Goal: Task Accomplishment & Management: Use online tool/utility

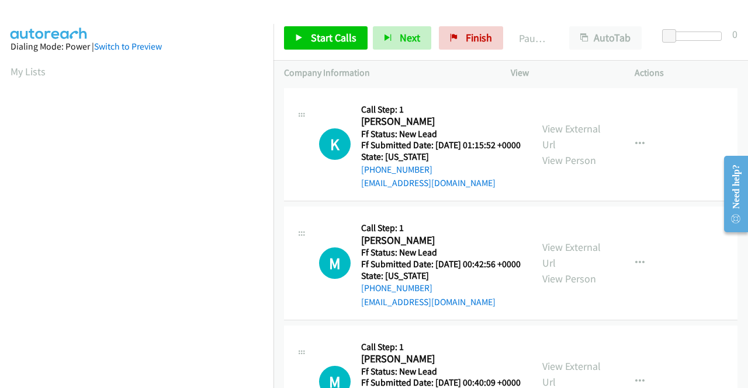
click at [696, 202] on div "K Callback Scheduled Call Step: 1 Kaylyn Cole America/Denver Ff Status: New Lea…" at bounding box center [510, 145] width 453 height 114
drag, startPoint x: 325, startPoint y: 39, endPoint x: 407, endPoint y: 55, distance: 82.9
click at [325, 39] on span "Start Calls" at bounding box center [334, 37] width 46 height 13
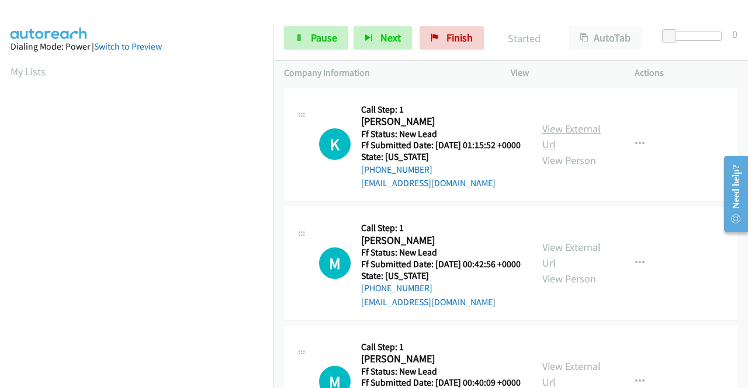
click at [571, 132] on link "View External Url" at bounding box center [571, 136] width 58 height 29
click at [574, 269] on link "View External Url" at bounding box center [571, 255] width 58 height 29
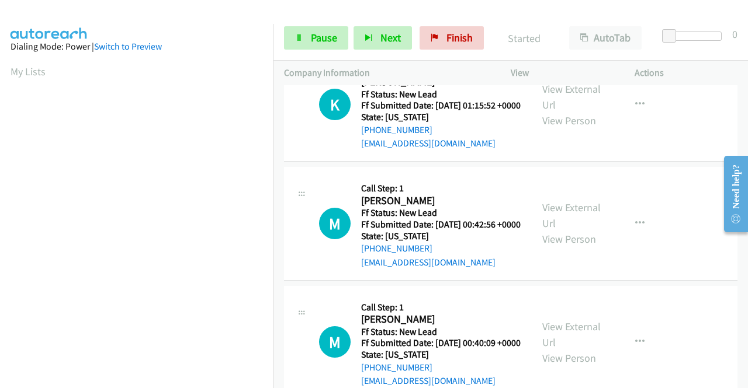
scroll to position [58, 0]
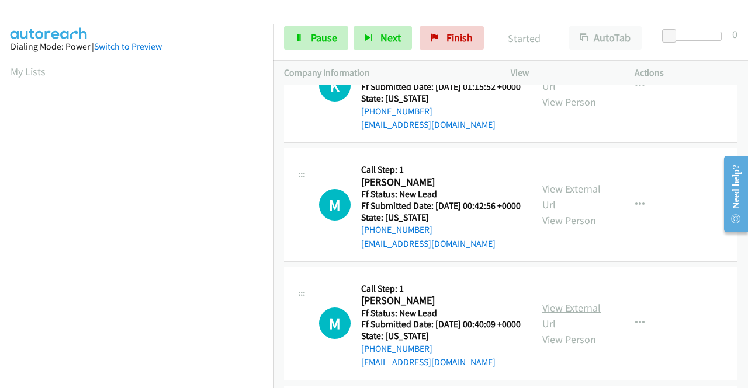
click at [577, 331] on link "View External Url" at bounding box center [571, 315] width 58 height 29
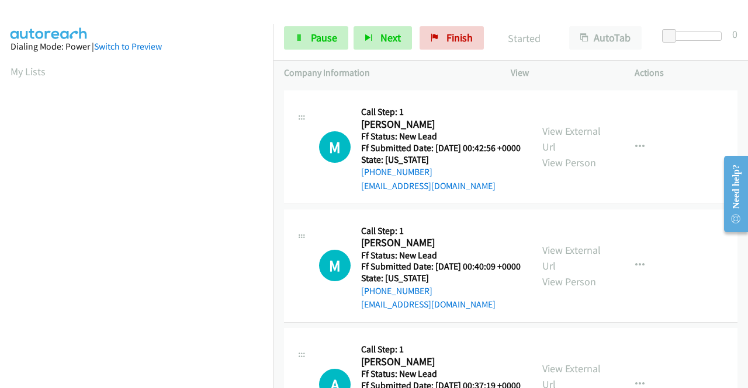
scroll to position [234, 0]
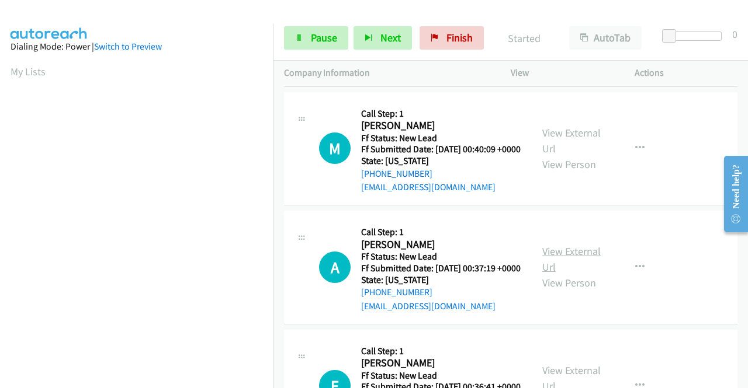
click at [572, 274] on link "View External Url" at bounding box center [571, 259] width 58 height 29
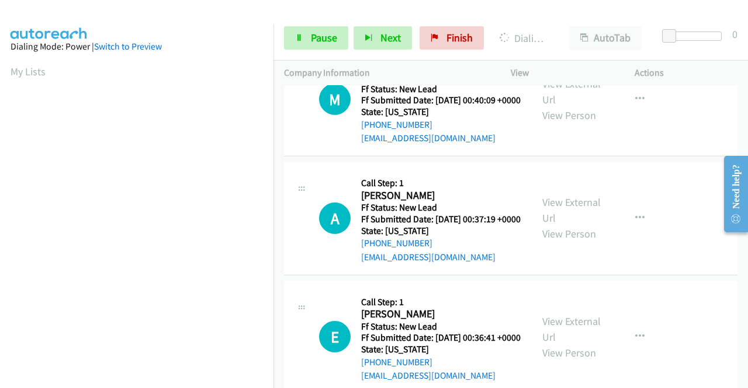
scroll to position [409, 0]
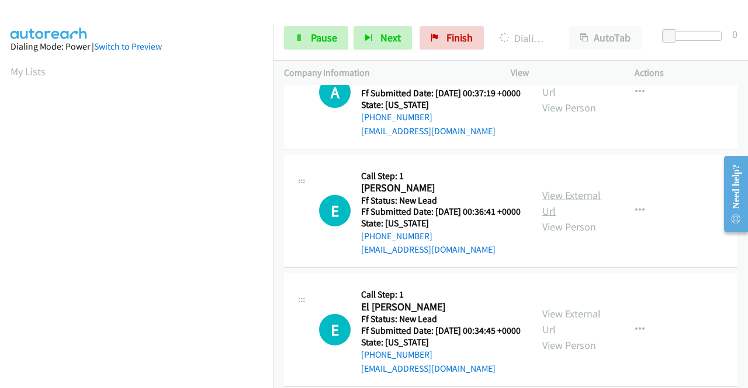
click at [576, 218] on link "View External Url" at bounding box center [571, 203] width 58 height 29
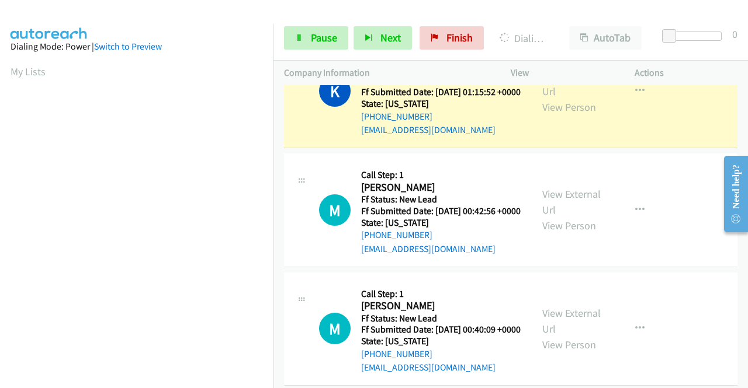
scroll to position [0, 0]
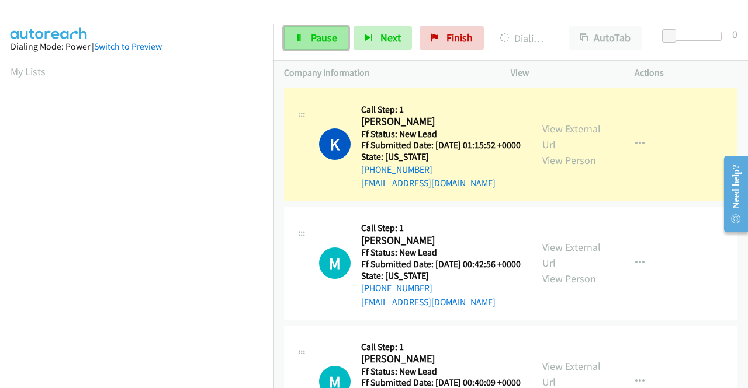
click at [307, 40] on link "Pause" at bounding box center [316, 37] width 64 height 23
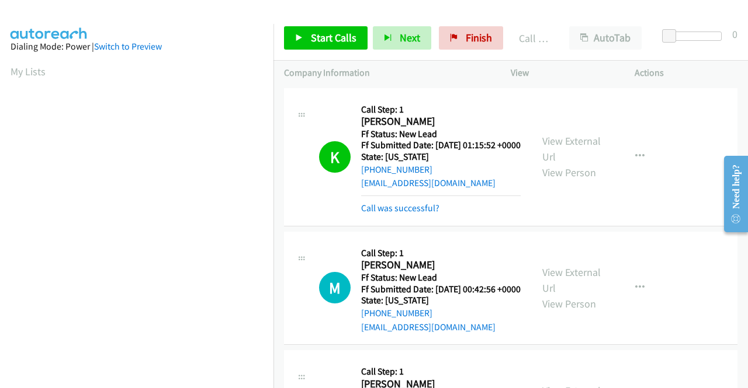
scroll to position [266, 0]
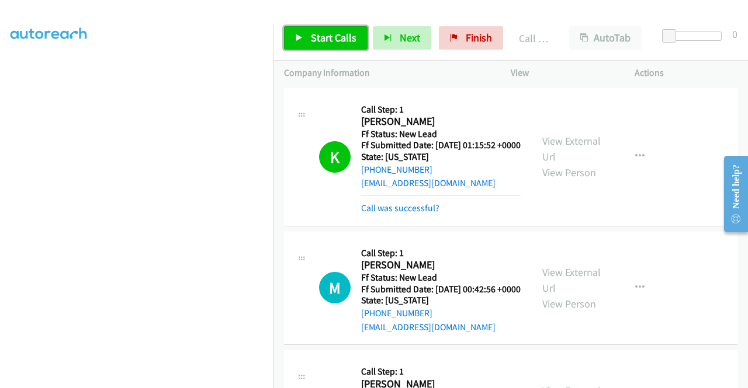
click at [334, 39] on span "Start Calls" at bounding box center [334, 37] width 46 height 13
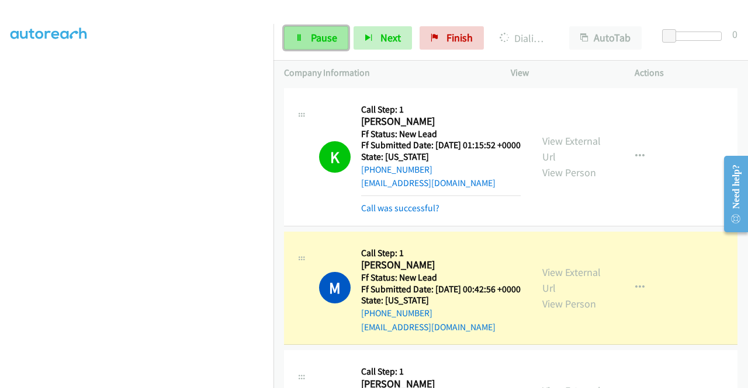
click at [299, 34] on icon at bounding box center [299, 38] width 8 height 8
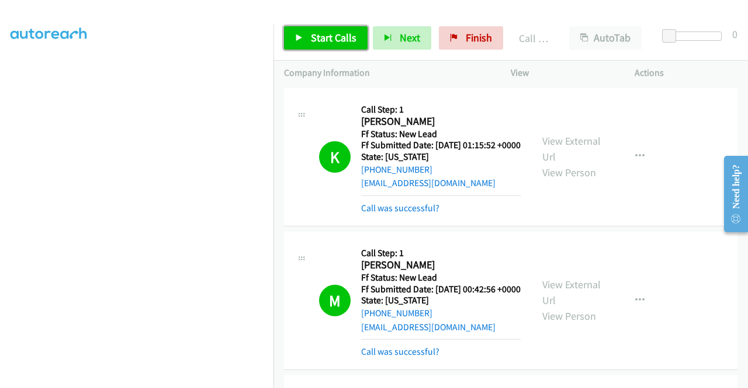
click at [331, 43] on span "Start Calls" at bounding box center [334, 37] width 46 height 13
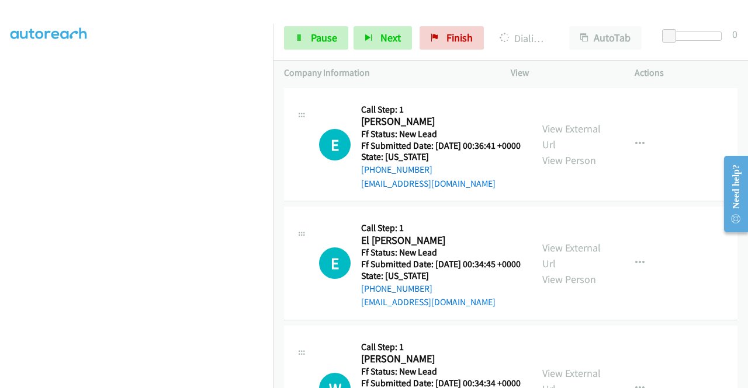
scroll to position [526, 0]
click at [581, 270] on link "View External Url" at bounding box center [571, 255] width 58 height 29
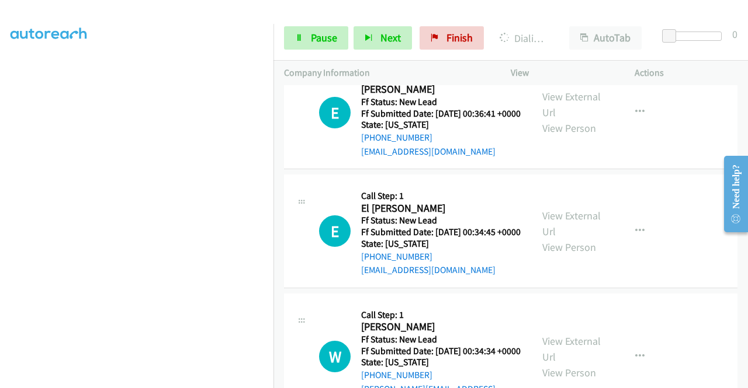
scroll to position [643, 0]
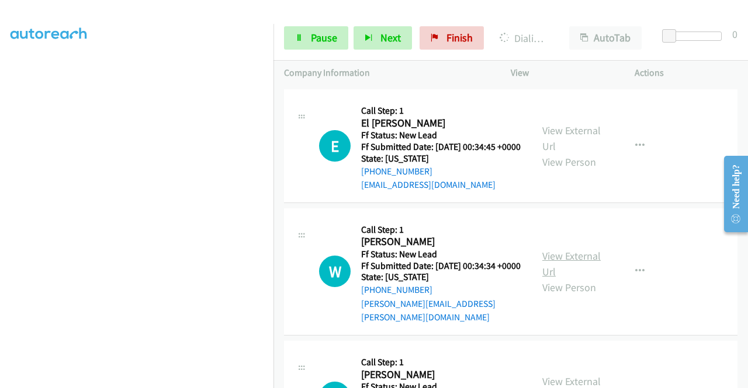
click at [554, 279] on link "View External Url" at bounding box center [571, 263] width 58 height 29
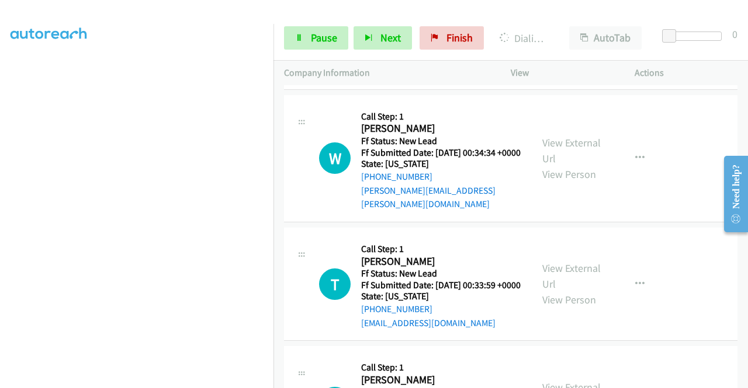
scroll to position [759, 0]
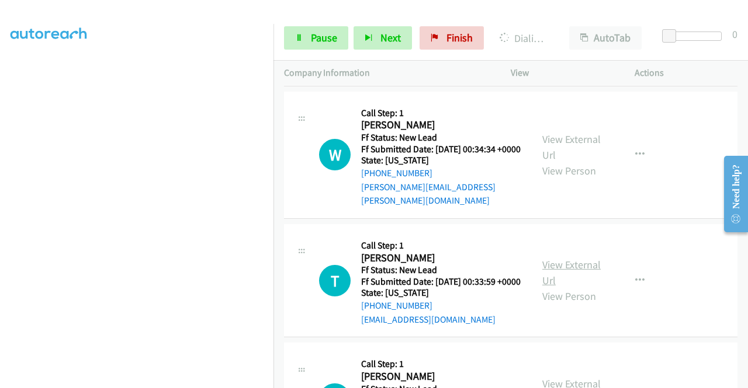
click at [588, 287] on link "View External Url" at bounding box center [571, 272] width 58 height 29
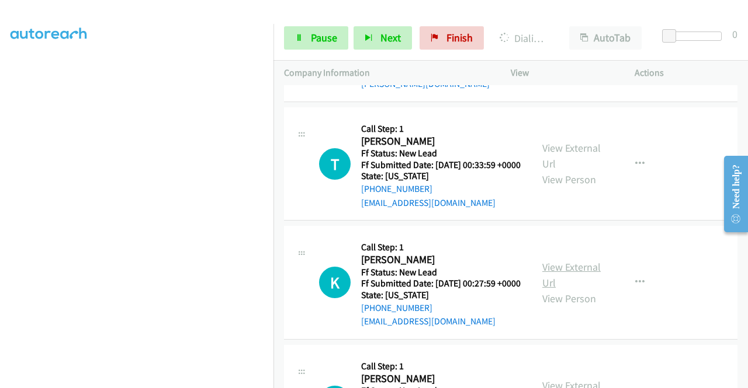
click at [574, 290] on link "View External Url" at bounding box center [571, 275] width 58 height 29
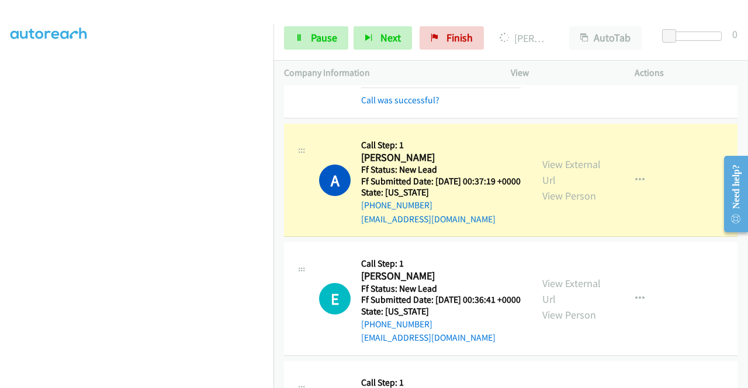
scroll to position [375, 0]
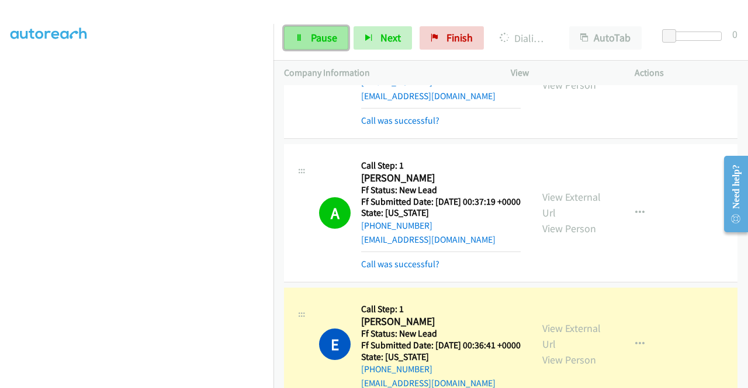
click at [300, 40] on icon at bounding box center [299, 38] width 8 height 8
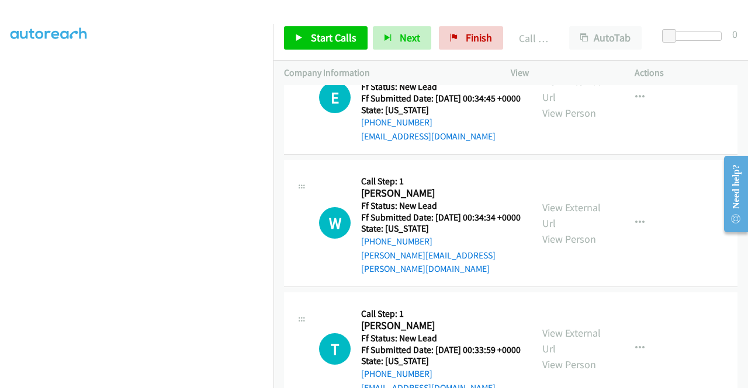
scroll to position [784, 0]
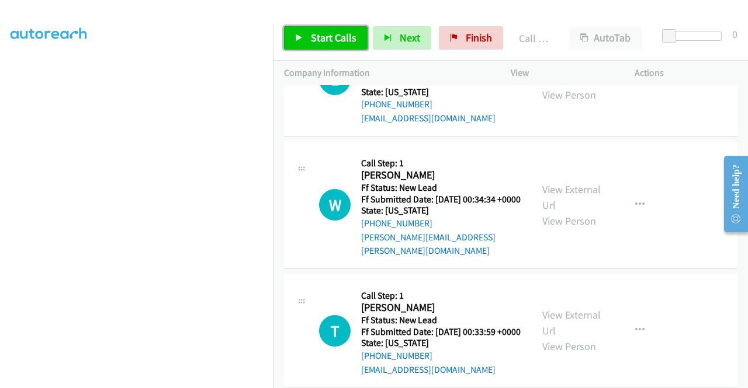
click at [341, 39] on span "Start Calls" at bounding box center [334, 37] width 46 height 13
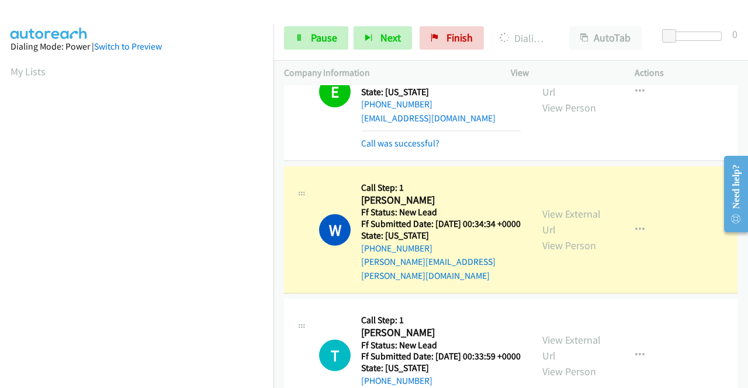
scroll to position [266, 0]
click at [664, 230] on td "W Callback Scheduled Call Step: 1 William Queen America/New_York Ff Status: New…" at bounding box center [510, 230] width 474 height 133
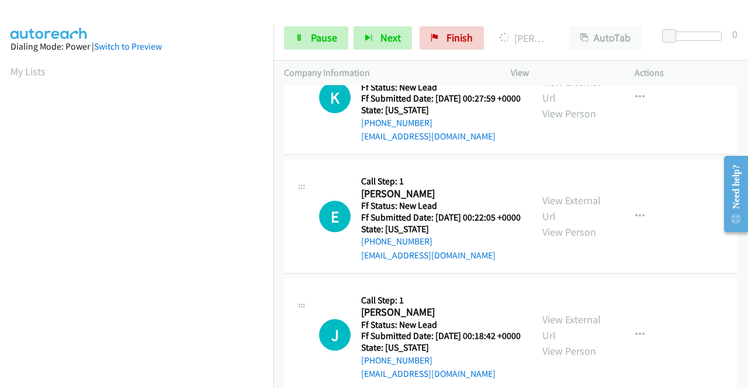
scroll to position [1193, 0]
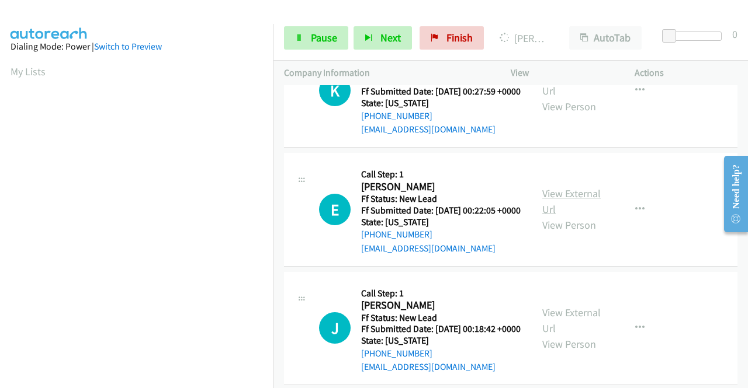
click at [567, 216] on link "View External Url" at bounding box center [571, 201] width 58 height 29
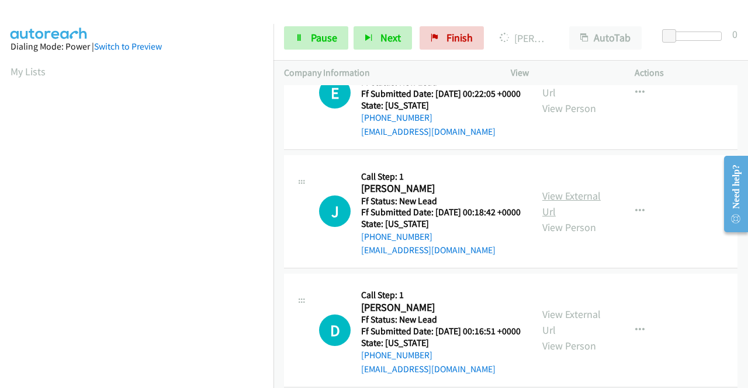
click at [581, 218] on link "View External Url" at bounding box center [571, 203] width 58 height 29
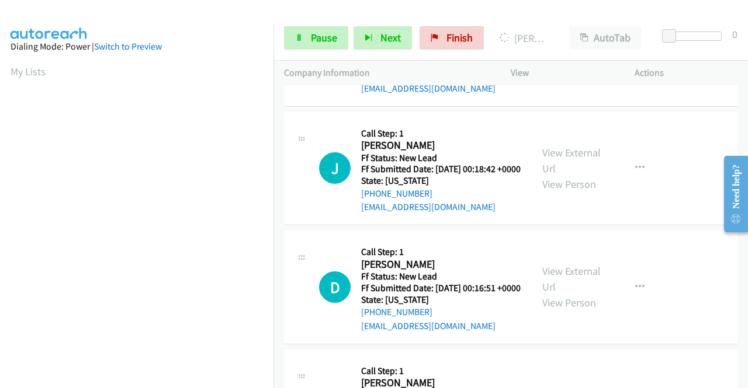
scroll to position [1426, 0]
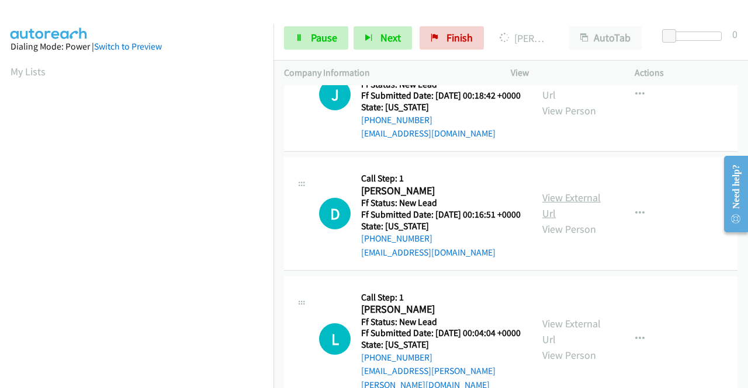
click at [567, 220] on link "View External Url" at bounding box center [571, 205] width 58 height 29
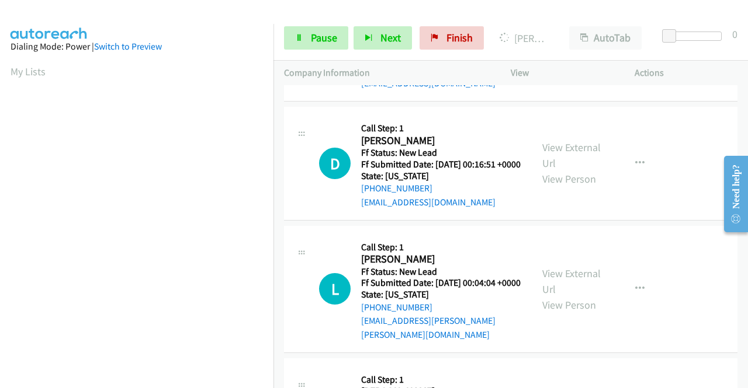
scroll to position [1543, 0]
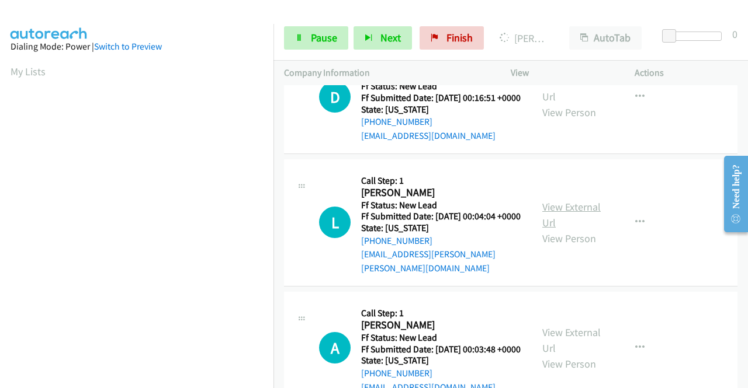
click at [575, 230] on link "View External Url" at bounding box center [571, 214] width 58 height 29
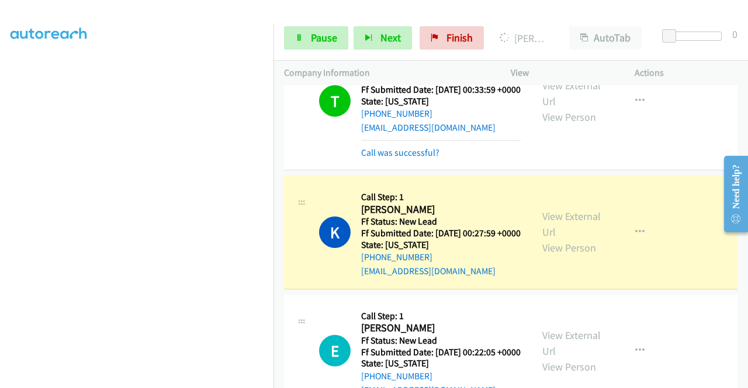
scroll to position [33, 0]
drag, startPoint x: 298, startPoint y: 34, endPoint x: 289, endPoint y: 48, distance: 16.5
click at [298, 34] on icon at bounding box center [299, 38] width 8 height 8
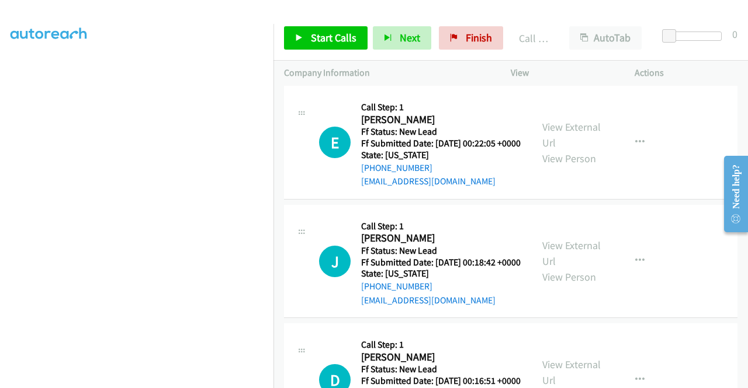
scroll to position [1251, 0]
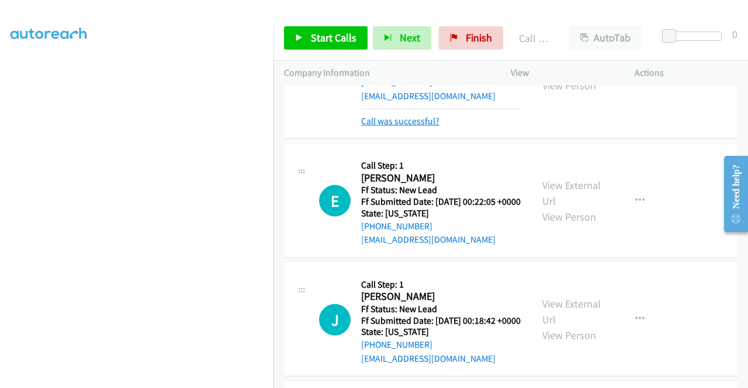
click at [407, 127] on link "Call was successful?" at bounding box center [400, 121] width 78 height 11
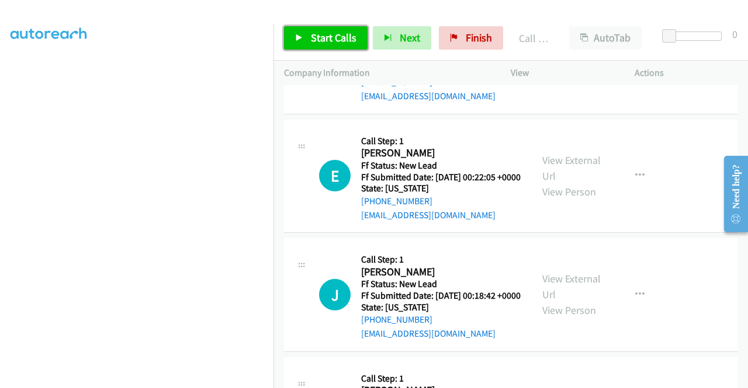
click at [315, 26] on link "Start Calls" at bounding box center [326, 37] width 84 height 23
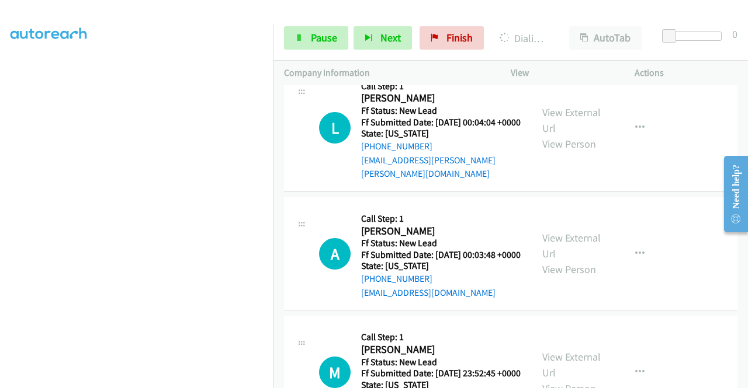
scroll to position [1777, 0]
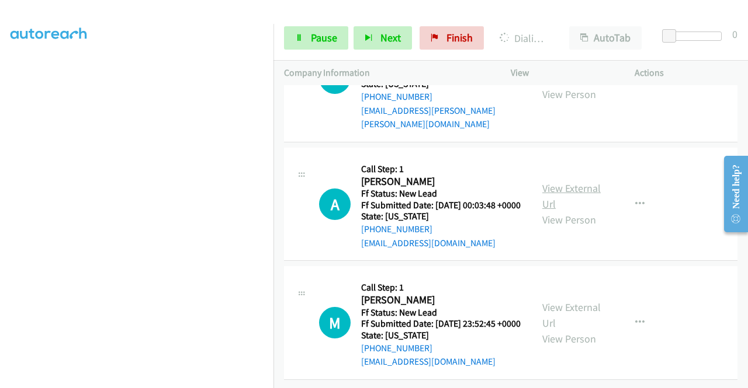
click at [568, 211] on link "View External Url" at bounding box center [571, 196] width 58 height 29
click at [574, 301] on link "View External Url" at bounding box center [571, 315] width 58 height 29
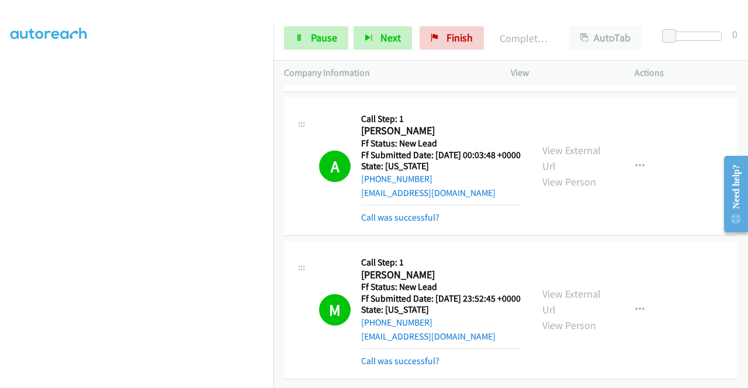
scroll to position [2063, 0]
click at [457, 27] on link "Finish" at bounding box center [451, 37] width 64 height 23
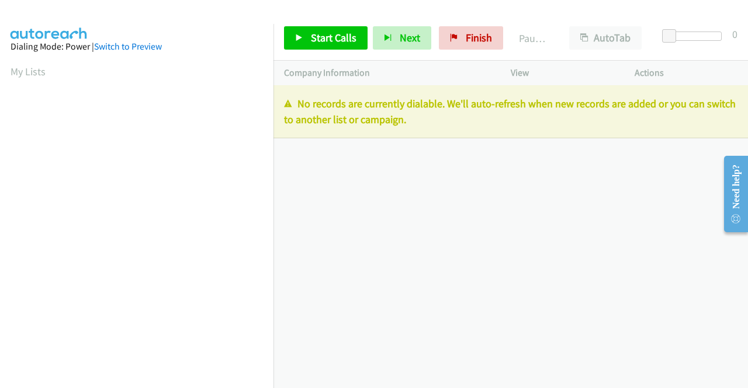
click at [664, 206] on div "[PHONE_NUMBER] Call failed - Please reload the list and try again The Callbar F…" at bounding box center [510, 236] width 474 height 303
drag, startPoint x: 472, startPoint y: 41, endPoint x: 431, endPoint y: 61, distance: 45.7
click at [472, 41] on span "Finish" at bounding box center [479, 37] width 26 height 13
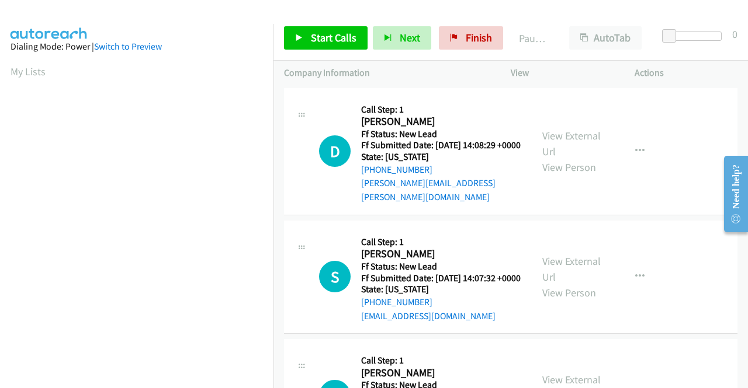
click at [652, 212] on div "D Callback Scheduled Call Step: 1 Diane Duggan America/Denver Ff Status: New Le…" at bounding box center [510, 151] width 453 height 127
click at [588, 131] on link "View External Url" at bounding box center [571, 143] width 58 height 29
click at [570, 268] on link "View External Url" at bounding box center [571, 269] width 58 height 29
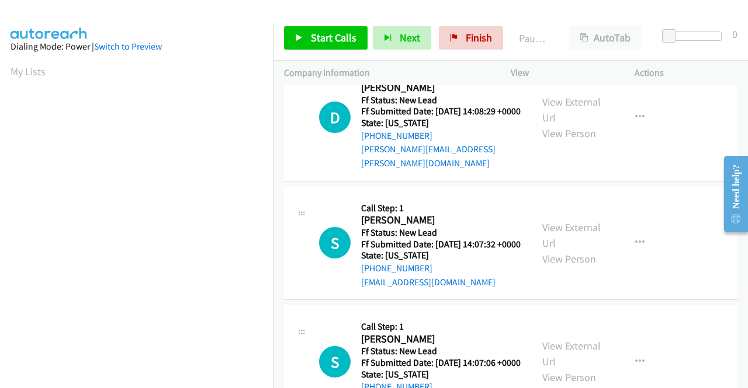
scroll to position [58, 0]
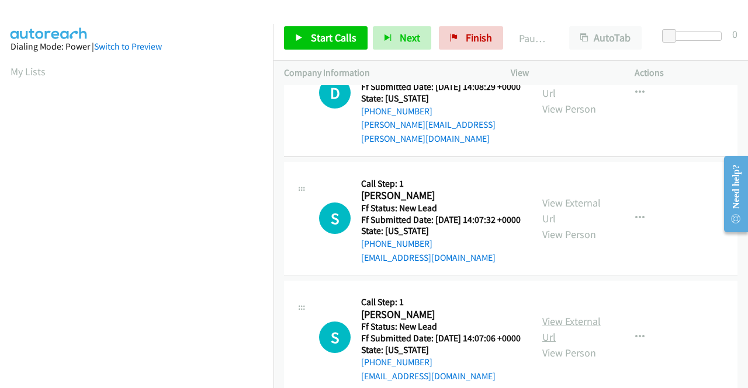
click at [569, 333] on link "View External Url" at bounding box center [571, 329] width 58 height 29
drag, startPoint x: 319, startPoint y: 44, endPoint x: 337, endPoint y: 59, distance: 23.6
click at [319, 44] on span "Start Calls" at bounding box center [334, 37] width 46 height 13
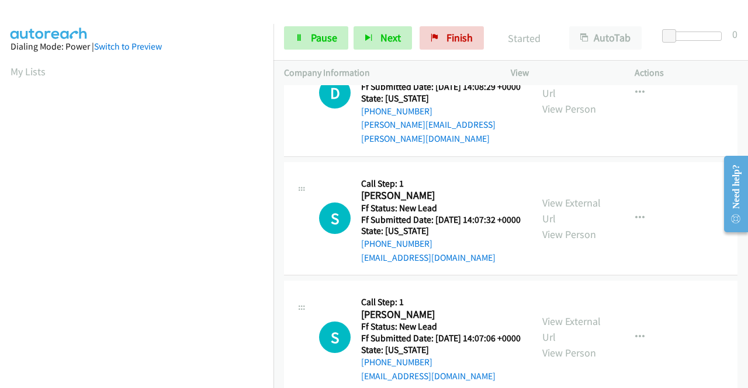
scroll to position [175, 0]
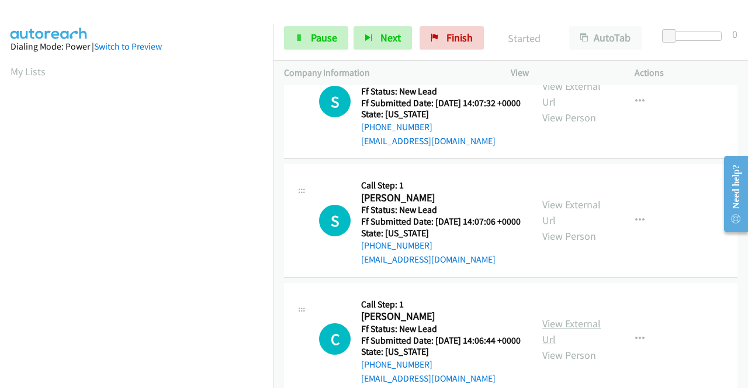
click at [572, 346] on link "View External Url" at bounding box center [571, 331] width 58 height 29
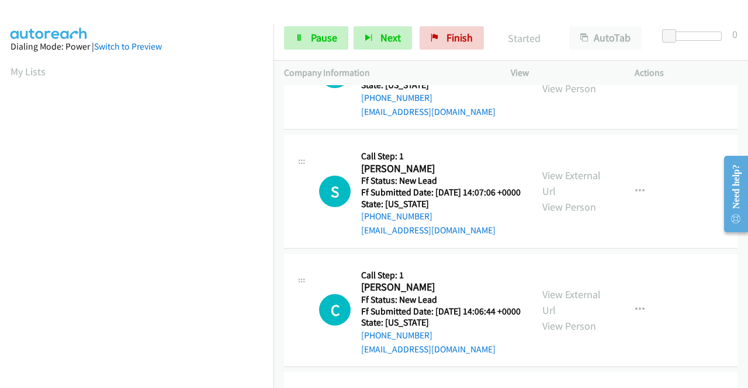
scroll to position [292, 0]
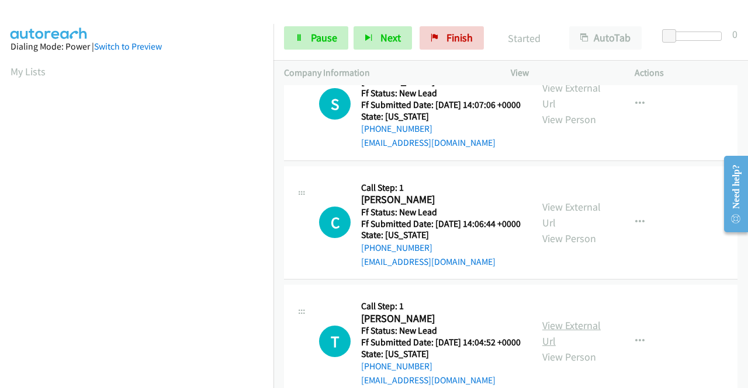
click at [570, 348] on link "View External Url" at bounding box center [571, 333] width 58 height 29
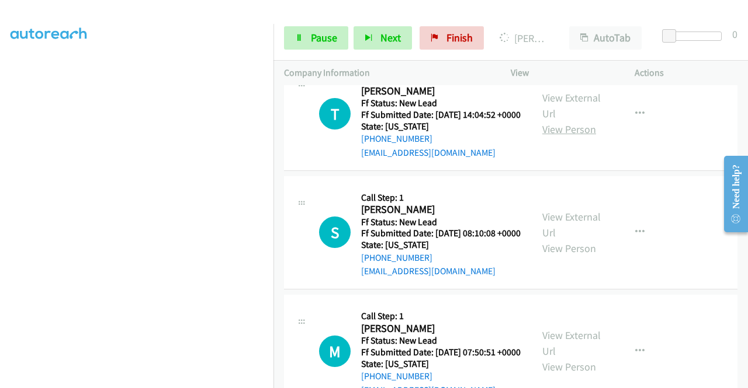
scroll to position [584, 0]
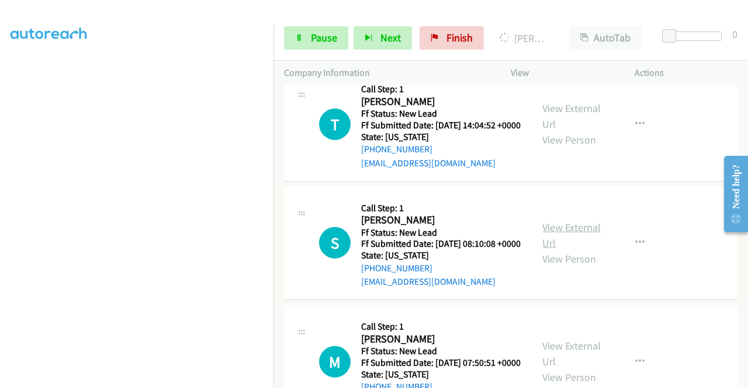
click at [565, 250] on link "View External Url" at bounding box center [571, 235] width 58 height 29
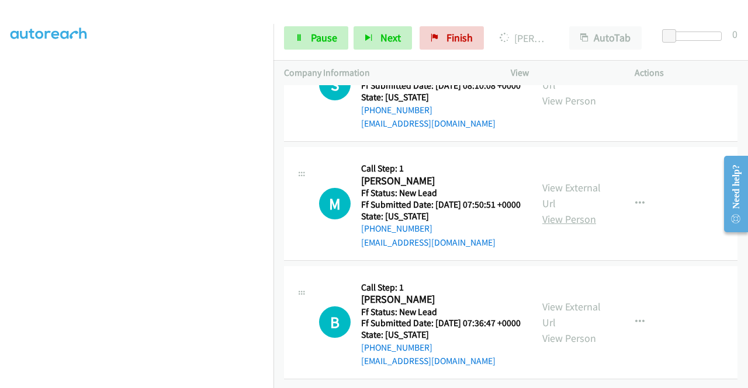
scroll to position [759, 0]
click at [569, 210] on link "View External Url" at bounding box center [571, 195] width 58 height 29
click at [581, 300] on link "View External Url" at bounding box center [571, 314] width 58 height 29
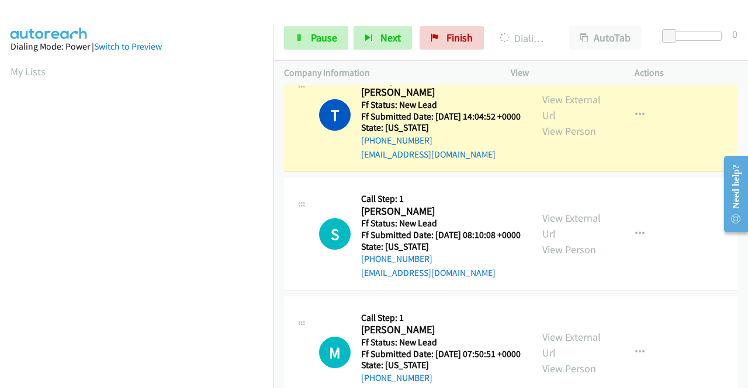
scroll to position [266, 0]
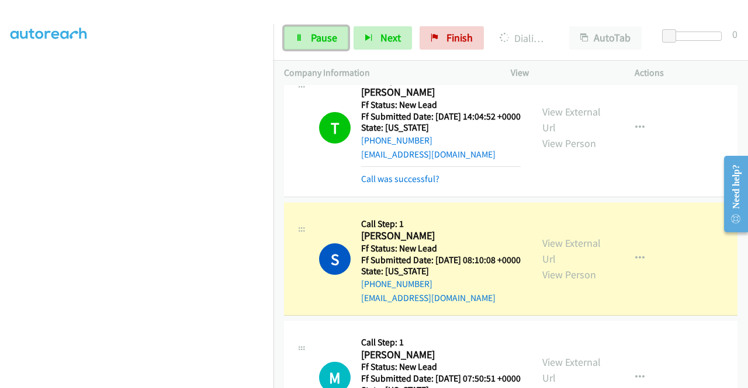
drag, startPoint x: 320, startPoint y: 45, endPoint x: 276, endPoint y: 141, distance: 105.6
click at [319, 46] on link "Pause" at bounding box center [316, 37] width 64 height 23
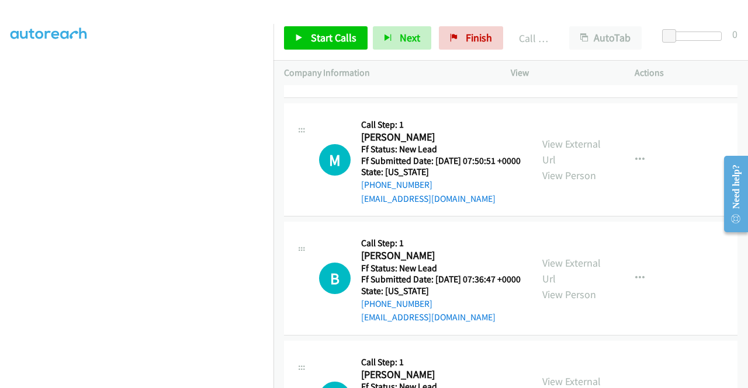
scroll to position [910, 0]
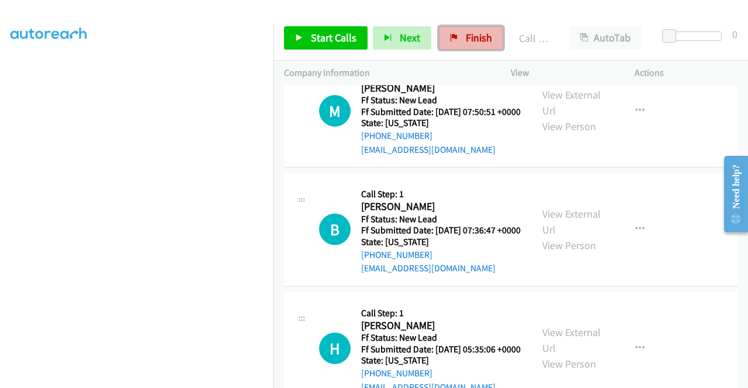
click at [466, 34] on span "Finish" at bounding box center [479, 37] width 26 height 13
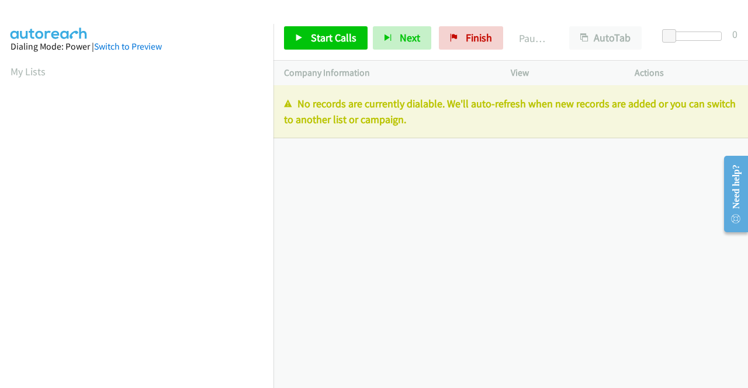
click at [665, 202] on div "[PHONE_NUMBER] Call failed - Please reload the list and try again The Callbar F…" at bounding box center [510, 236] width 474 height 303
click at [464, 46] on link "Finish" at bounding box center [471, 37] width 64 height 23
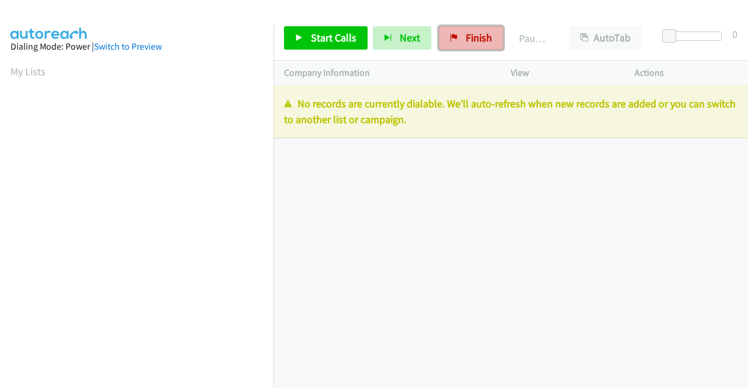
click at [468, 30] on link "Finish" at bounding box center [471, 37] width 64 height 23
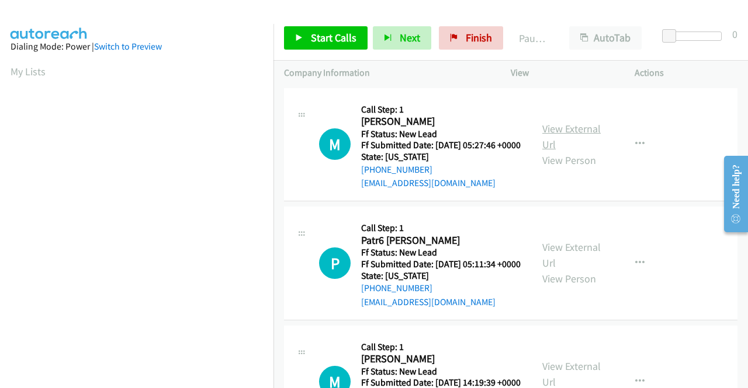
click at [577, 135] on link "View External Url" at bounding box center [571, 136] width 58 height 29
drag, startPoint x: 563, startPoint y: 265, endPoint x: 564, endPoint y: 249, distance: 15.8
click at [557, 267] on link "View External Url" at bounding box center [571, 255] width 58 height 29
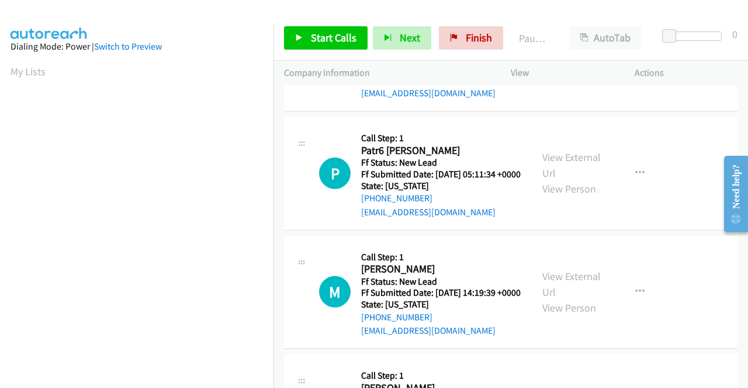
scroll to position [117, 0]
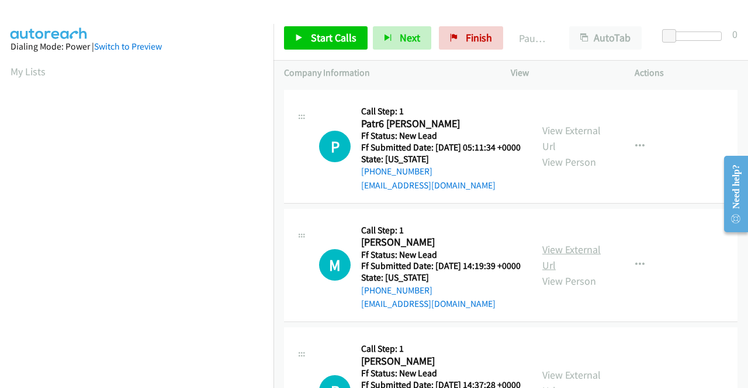
click at [575, 272] on link "View External Url" at bounding box center [571, 257] width 58 height 29
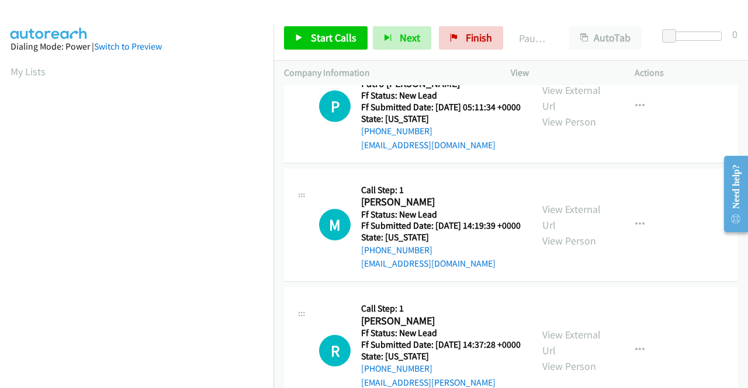
scroll to position [175, 0]
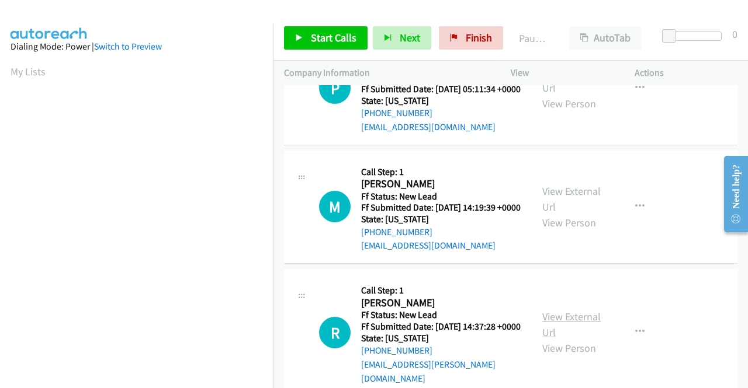
click at [583, 339] on link "View External Url" at bounding box center [571, 324] width 58 height 29
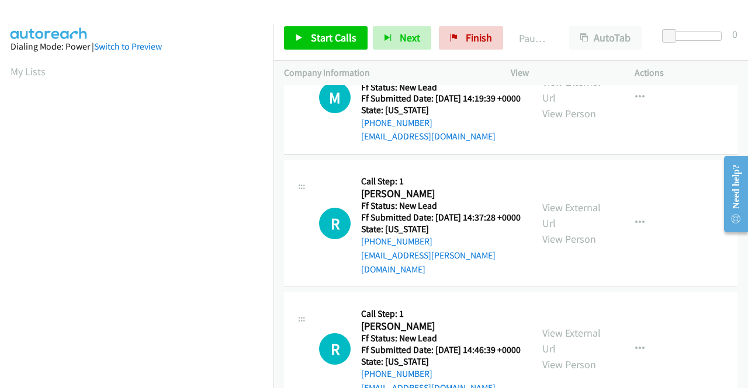
scroll to position [292, 0]
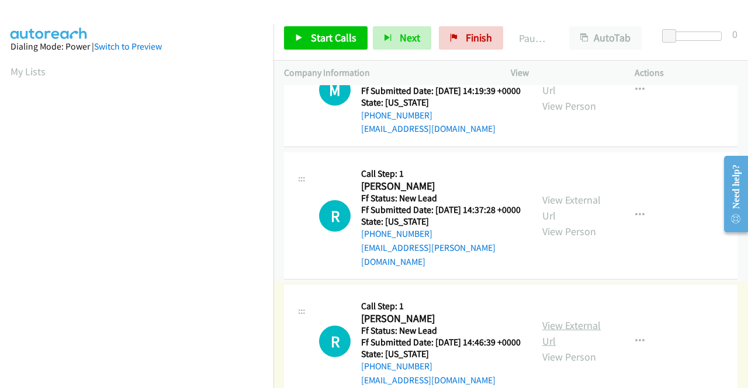
click at [581, 348] on link "View External Url" at bounding box center [571, 333] width 58 height 29
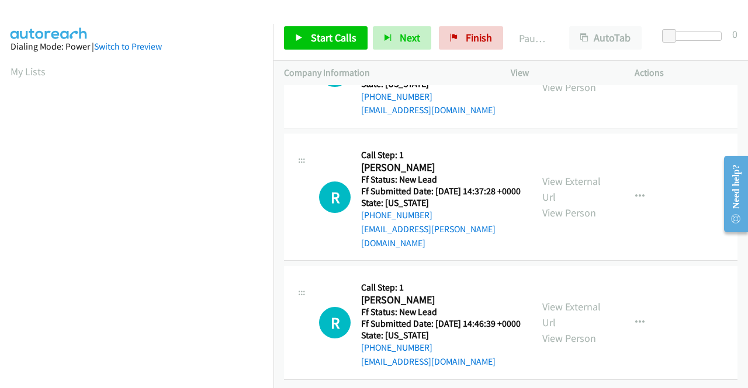
scroll to position [362, 0]
click at [334, 43] on span "Start Calls" at bounding box center [334, 37] width 46 height 13
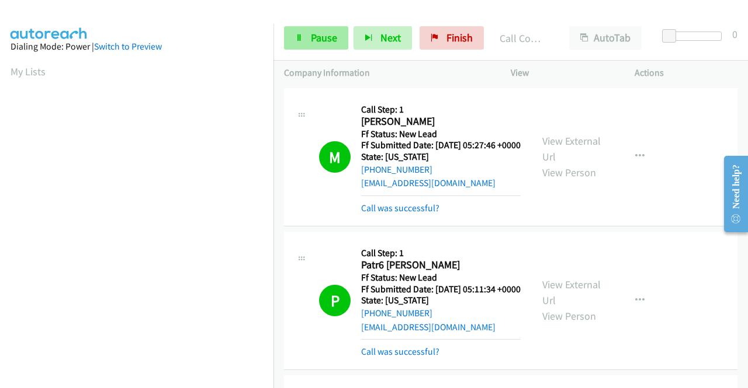
scroll to position [266, 0]
click at [324, 30] on link "Pause" at bounding box center [316, 37] width 64 height 23
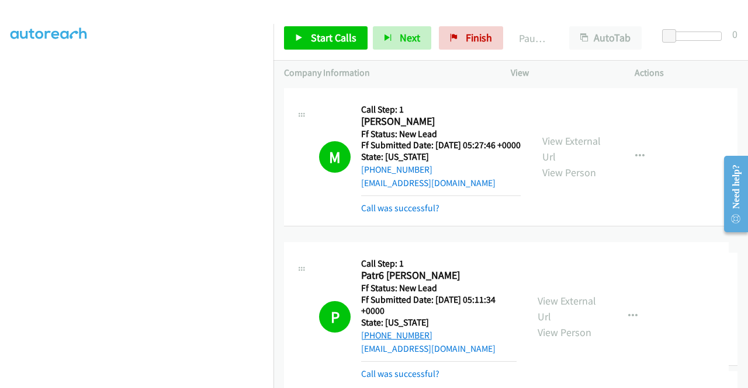
drag, startPoint x: 445, startPoint y: 336, endPoint x: 379, endPoint y: 336, distance: 66.0
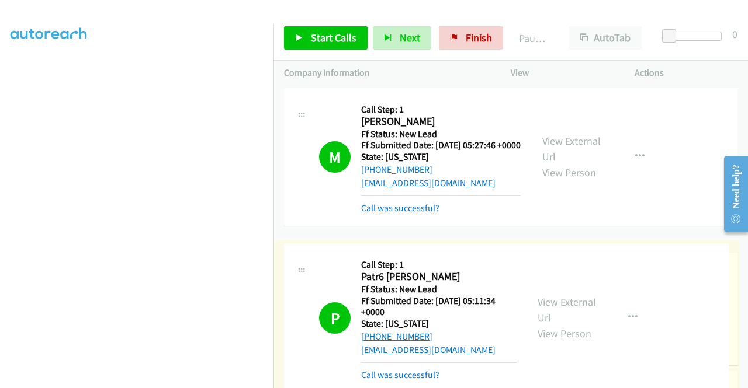
drag, startPoint x: 429, startPoint y: 334, endPoint x: 369, endPoint y: 335, distance: 59.6
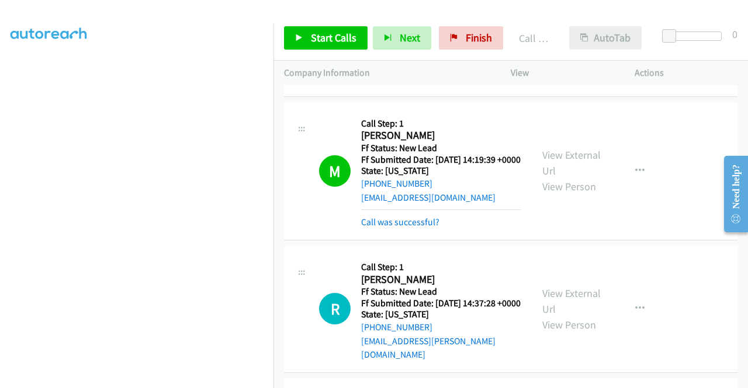
scroll to position [292, 0]
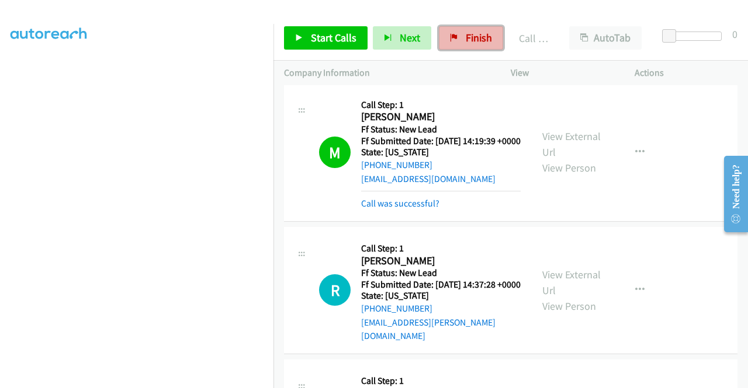
click at [476, 37] on span "Finish" at bounding box center [479, 37] width 26 height 13
click at [487, 32] on link "Finish" at bounding box center [471, 37] width 64 height 23
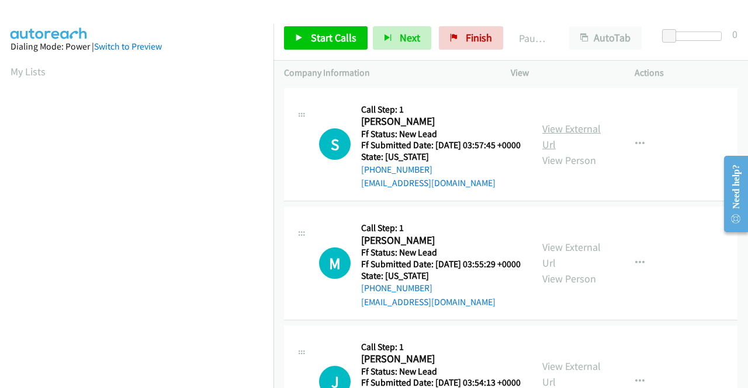
click at [567, 141] on link "View External Url" at bounding box center [571, 136] width 58 height 29
click at [564, 263] on link "View External Url" at bounding box center [571, 255] width 58 height 29
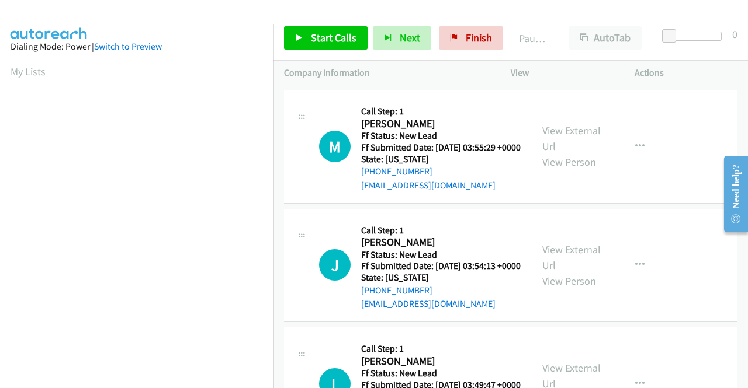
click at [563, 272] on link "View External Url" at bounding box center [571, 257] width 58 height 29
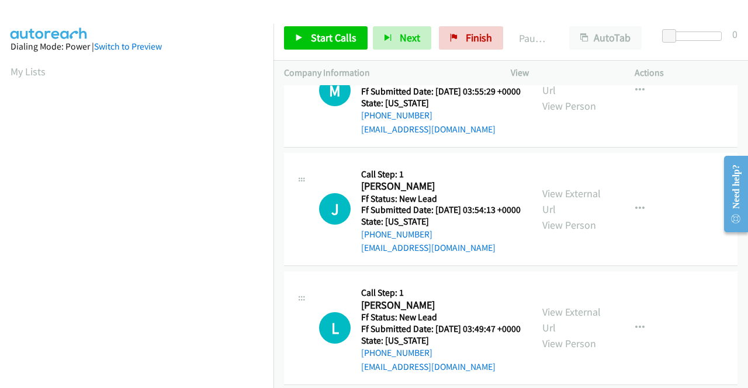
scroll to position [234, 0]
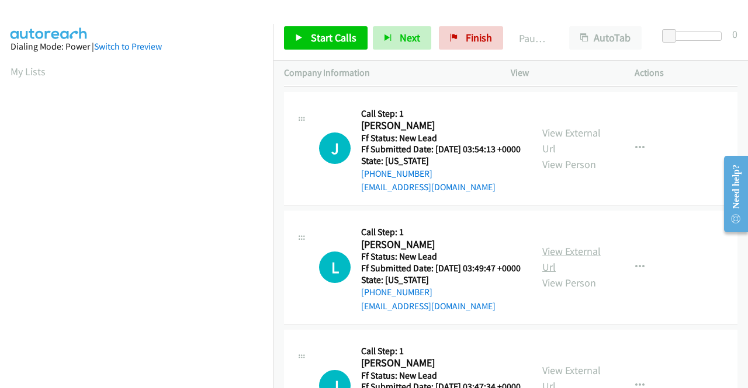
click at [561, 274] on link "View External Url" at bounding box center [571, 259] width 58 height 29
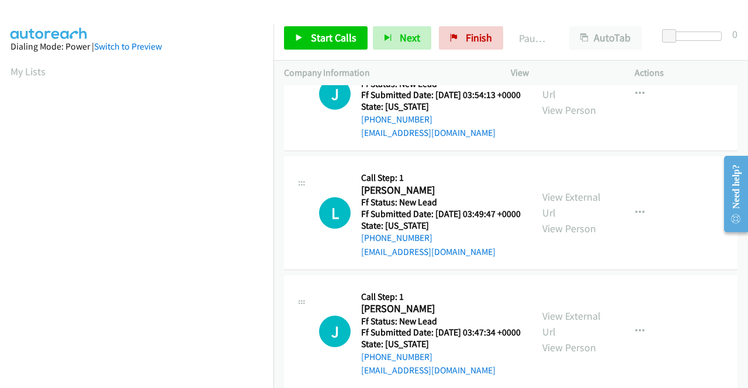
scroll to position [350, 0]
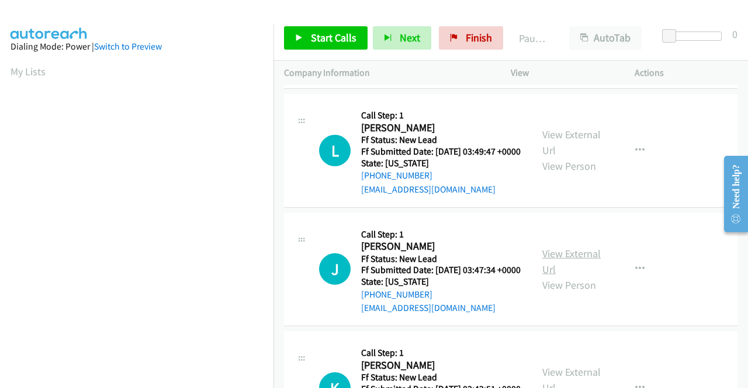
click at [584, 276] on link "View External Url" at bounding box center [571, 261] width 58 height 29
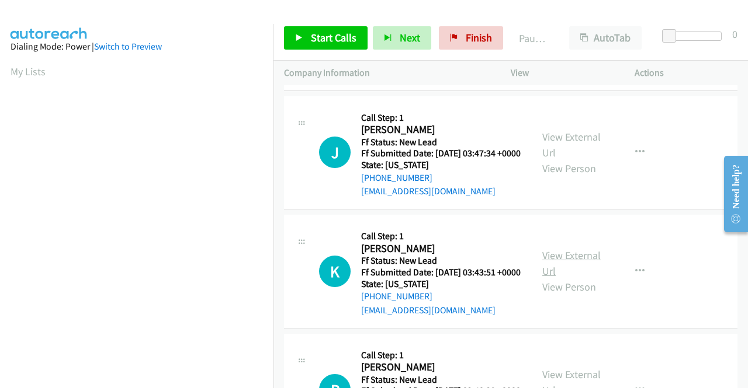
click at [556, 278] on link "View External Url" at bounding box center [571, 263] width 58 height 29
click at [346, 33] on span "Start Calls" at bounding box center [334, 37] width 46 height 13
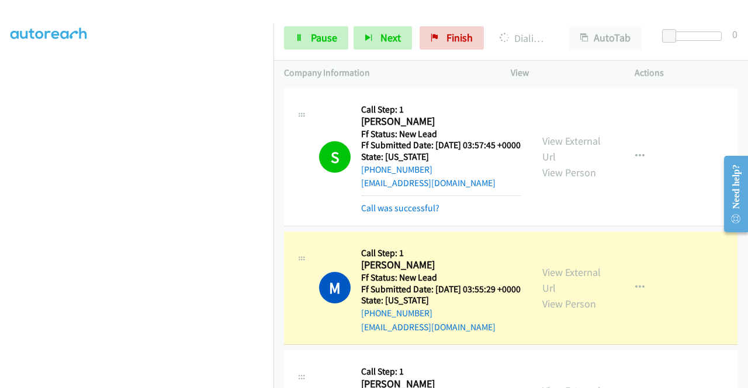
scroll to position [0, 0]
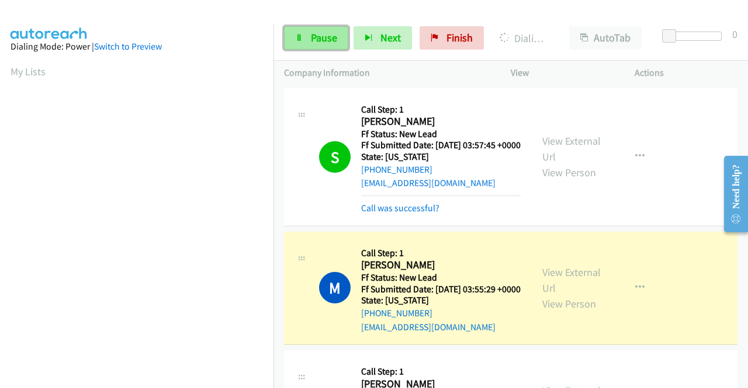
click at [306, 37] on link "Pause" at bounding box center [316, 37] width 64 height 23
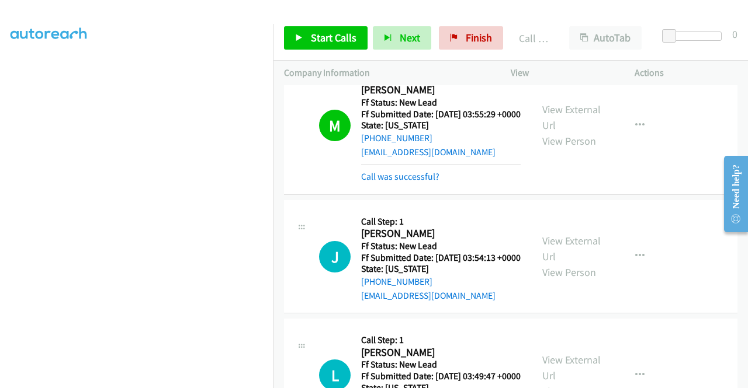
scroll to position [234, 0]
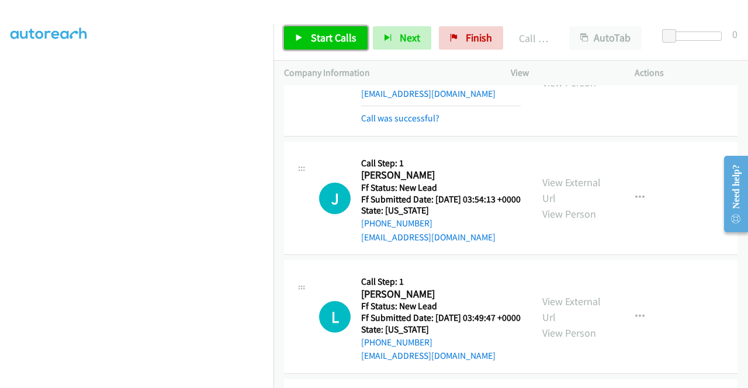
click at [345, 40] on span "Start Calls" at bounding box center [334, 37] width 46 height 13
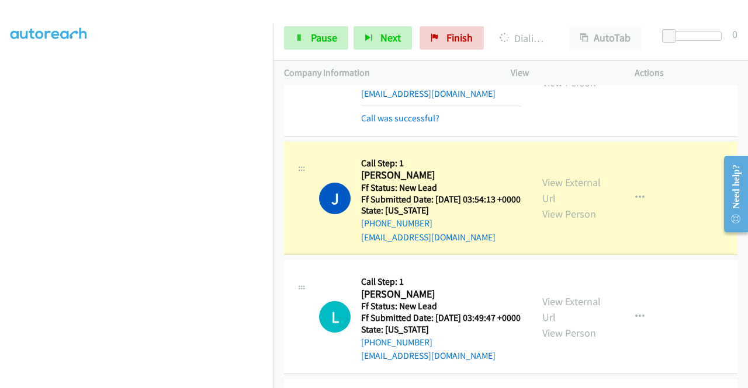
scroll to position [91, 0]
click at [310, 37] on link "Pause" at bounding box center [316, 37] width 64 height 23
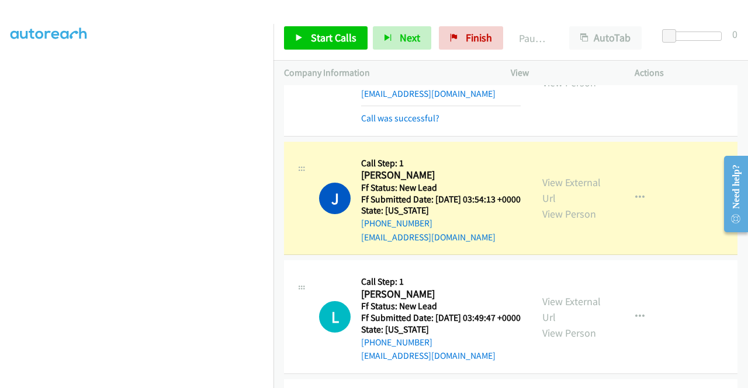
drag, startPoint x: 703, startPoint y: 57, endPoint x: 322, endPoint y: 106, distance: 384.0
click at [703, 57] on div "Start Calls Pause Next Finish Paused AutoTab AutoTab 0" at bounding box center [510, 38] width 474 height 45
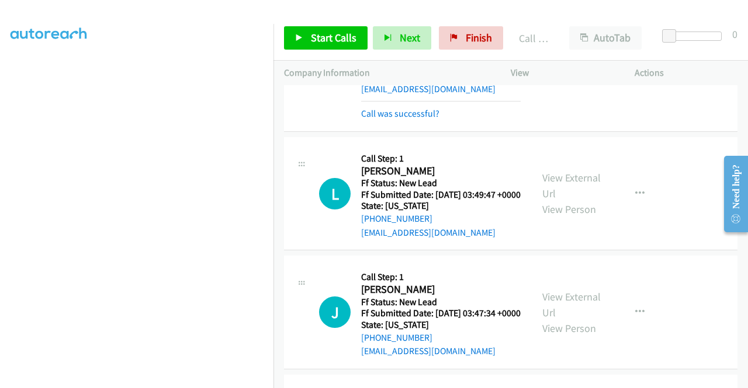
scroll to position [409, 0]
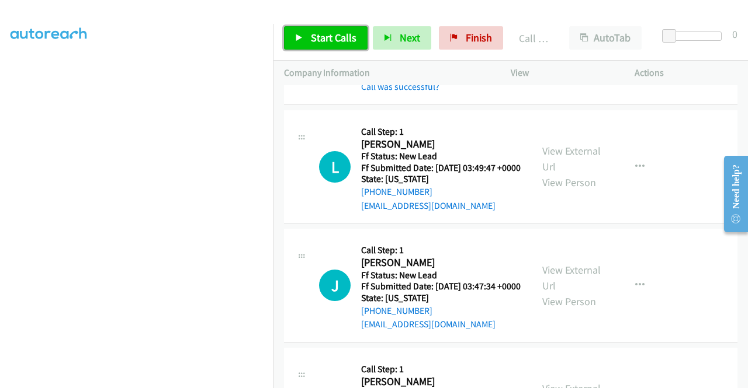
click at [329, 37] on span "Start Calls" at bounding box center [334, 37] width 46 height 13
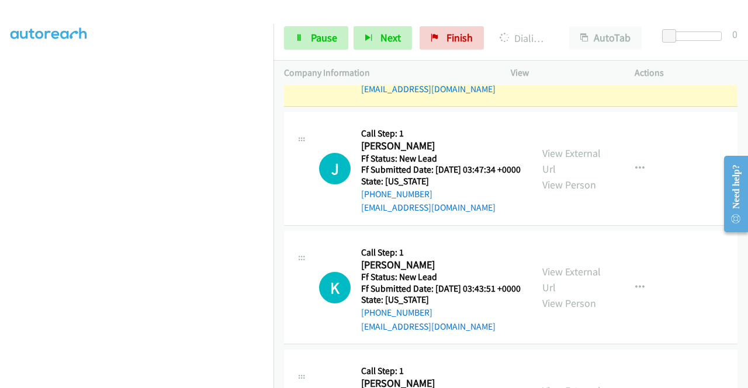
scroll to position [643, 0]
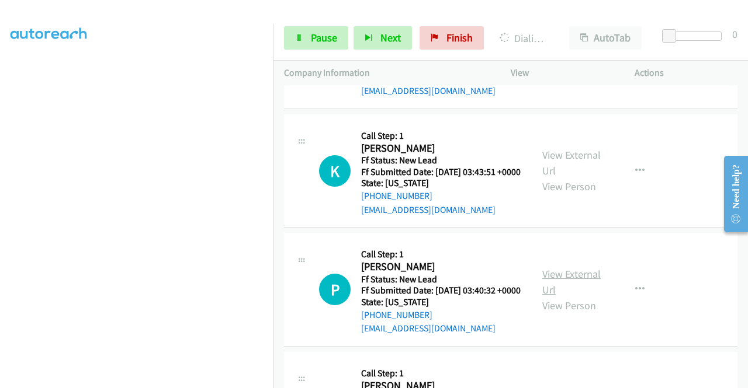
click at [564, 297] on link "View External Url" at bounding box center [571, 282] width 58 height 29
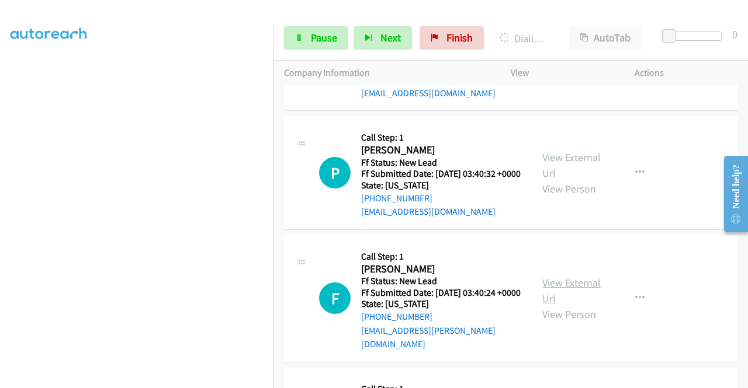
click at [565, 305] on link "View External Url" at bounding box center [571, 290] width 58 height 29
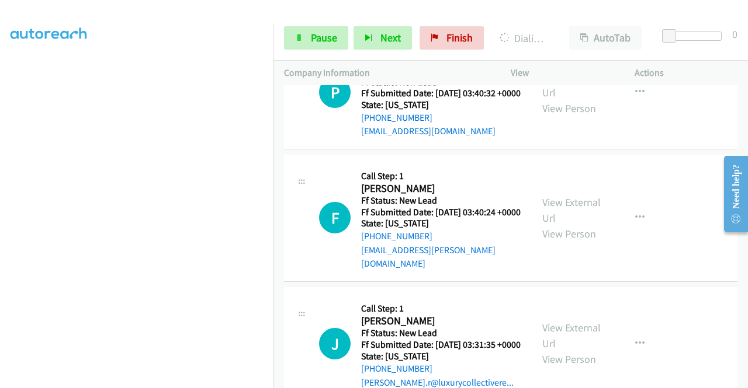
scroll to position [935, 0]
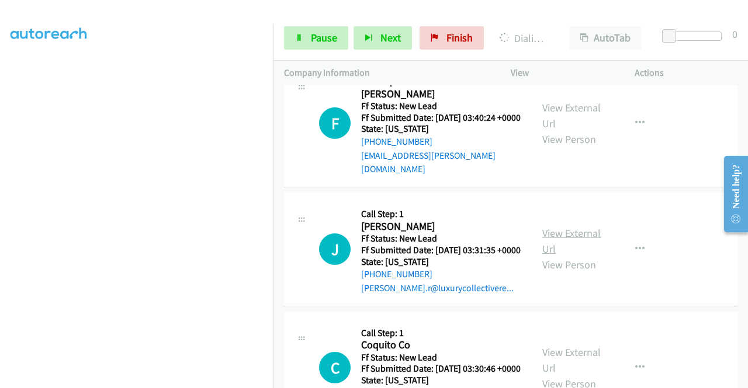
click at [555, 256] on link "View External Url" at bounding box center [571, 241] width 58 height 29
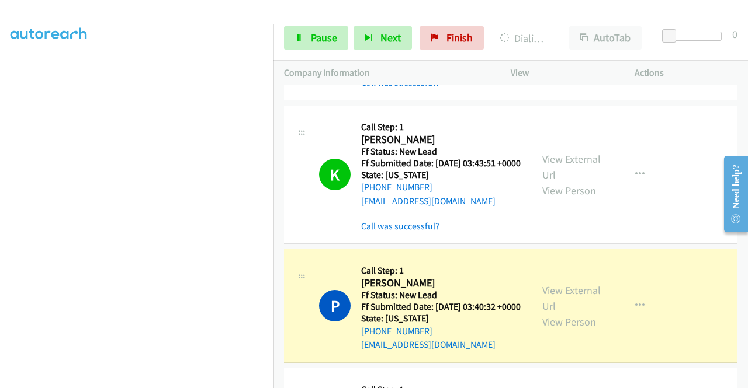
scroll to position [818, 0]
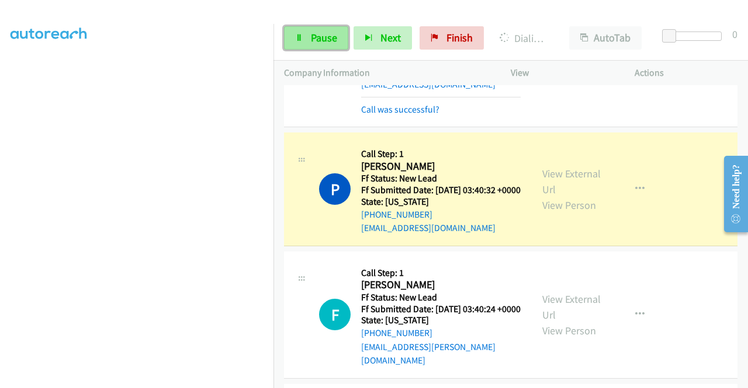
click at [293, 31] on link "Pause" at bounding box center [316, 37] width 64 height 23
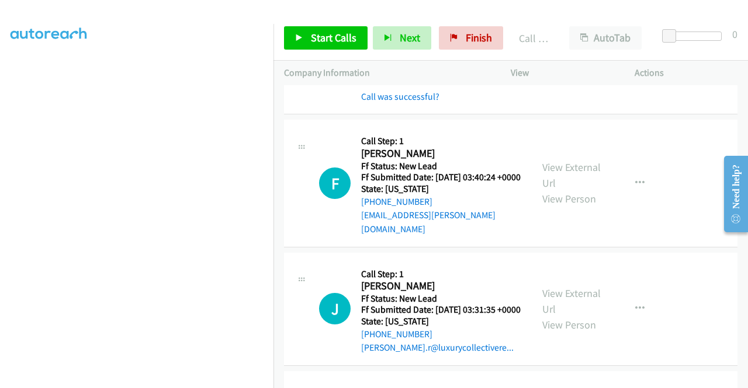
scroll to position [993, 0]
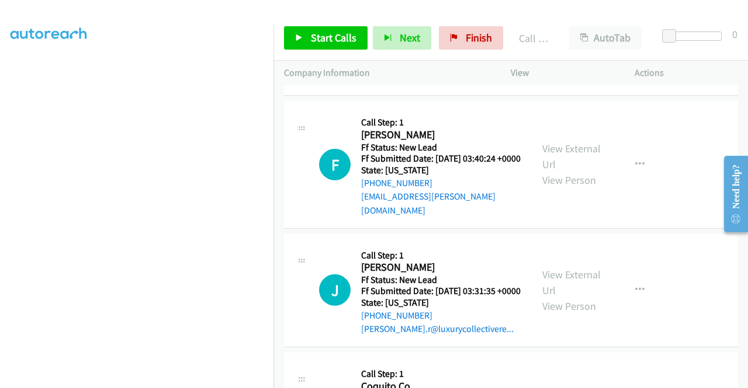
click at [408, 84] on link "Call was successful?" at bounding box center [400, 77] width 78 height 11
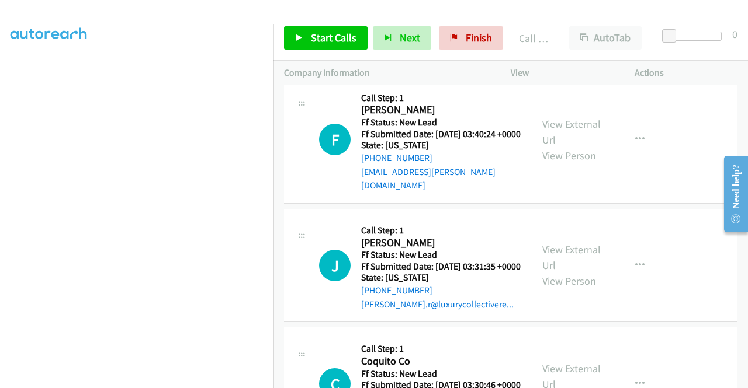
scroll to position [980, 0]
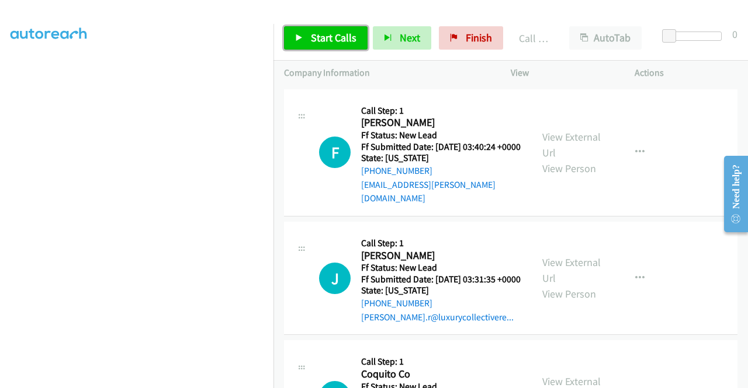
click at [349, 37] on span "Start Calls" at bounding box center [334, 37] width 46 height 13
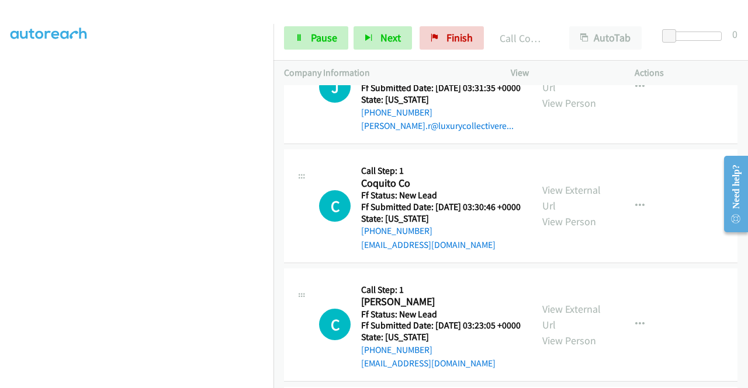
scroll to position [1214, 0]
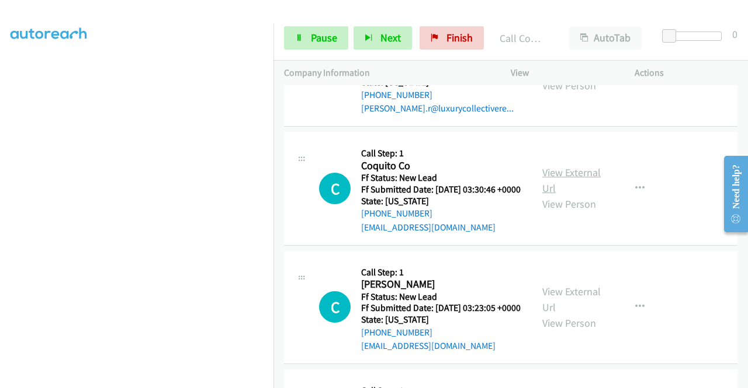
click at [577, 195] on link "View External Url" at bounding box center [571, 180] width 58 height 29
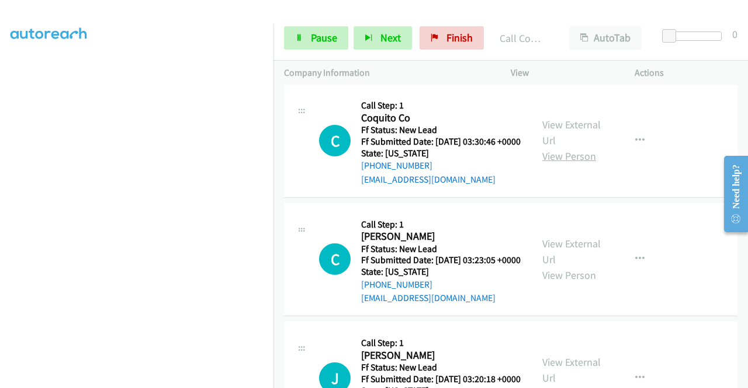
scroll to position [1272, 0]
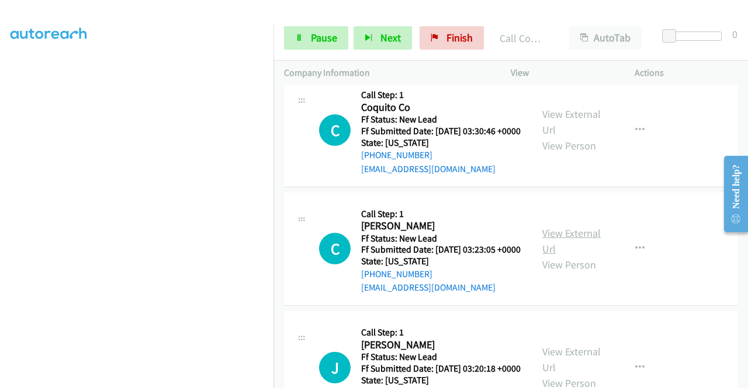
click at [588, 256] on link "View External Url" at bounding box center [571, 241] width 58 height 29
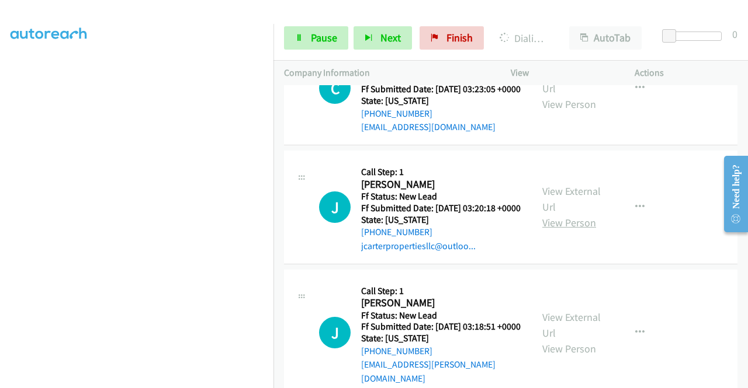
scroll to position [1447, 0]
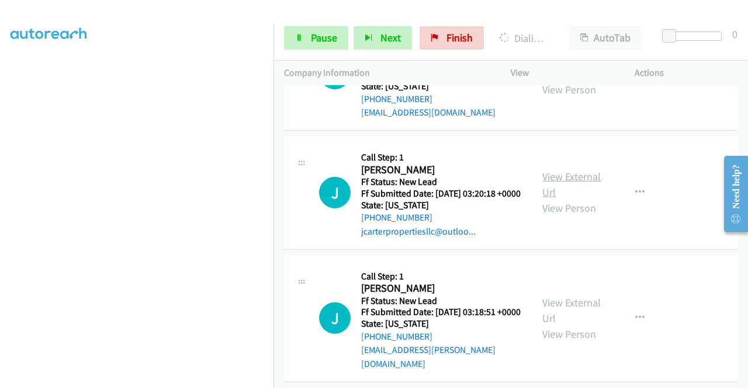
click at [557, 199] on link "View External Url" at bounding box center [571, 184] width 58 height 29
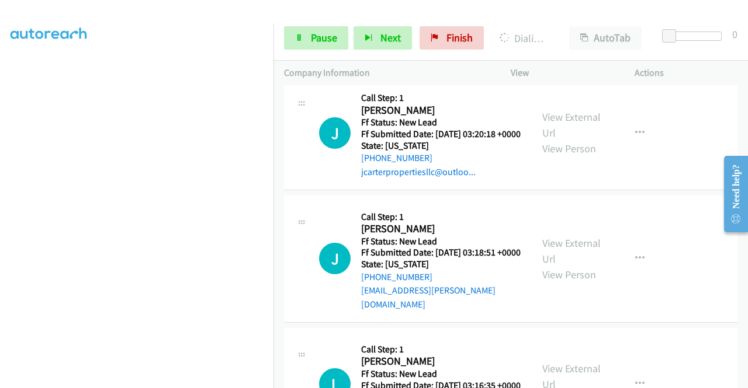
scroll to position [1564, 0]
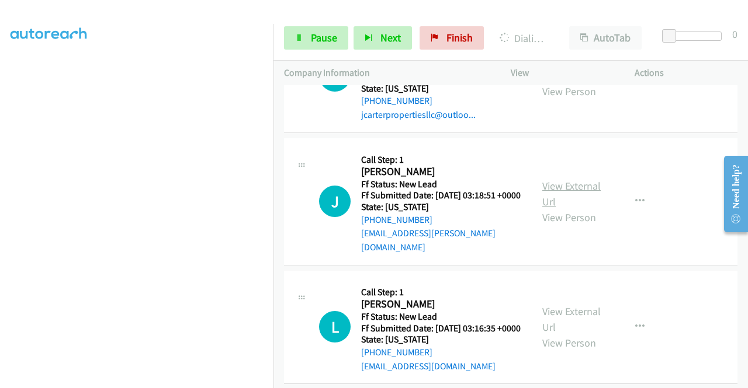
click at [583, 209] on link "View External Url" at bounding box center [571, 193] width 58 height 29
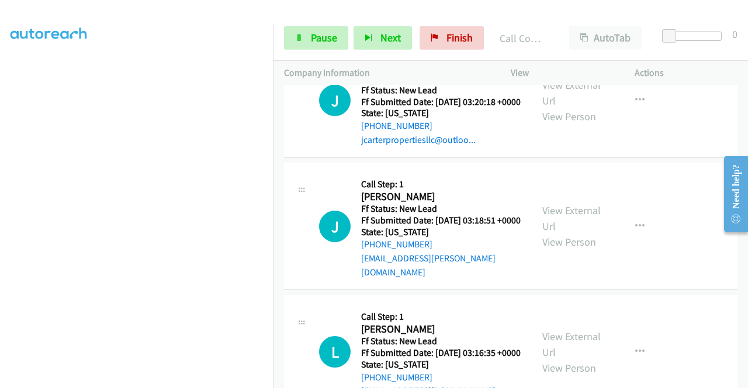
scroll to position [1589, 0]
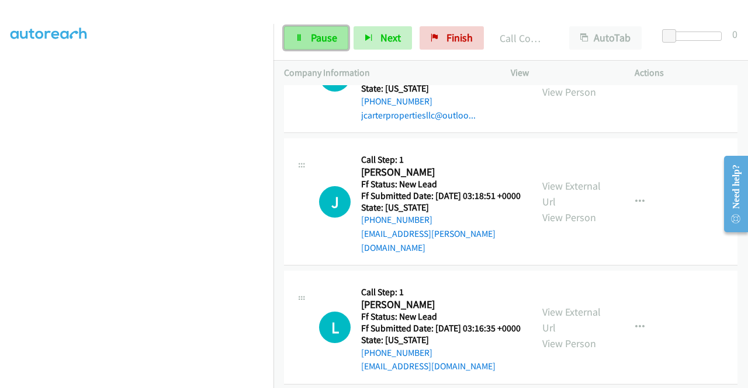
click at [325, 35] on span "Pause" at bounding box center [324, 37] width 26 height 13
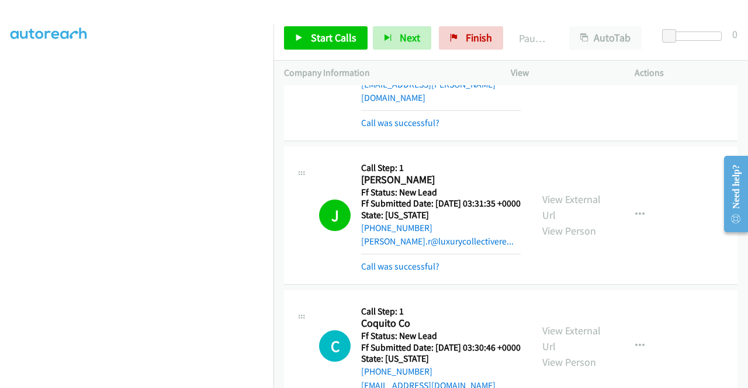
scroll to position [1063, 0]
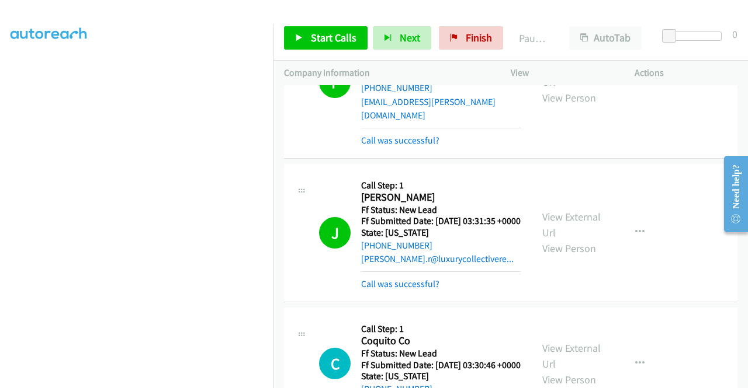
drag, startPoint x: 443, startPoint y: 171, endPoint x: 322, endPoint y: 164, distance: 121.1
click at [370, 95] on div "[PHONE_NUMBER]" at bounding box center [441, 88] width 160 height 14
copy link "[PHONE_NUMBER]"
drag, startPoint x: 451, startPoint y: 330, endPoint x: 341, endPoint y: 286, distance: 118.2
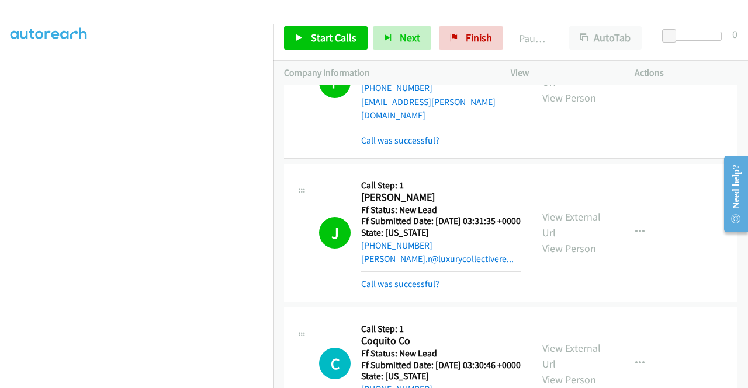
click at [372, 253] on div "[PHONE_NUMBER]" at bounding box center [440, 246] width 159 height 14
copy link "[PHONE_NUMBER]"
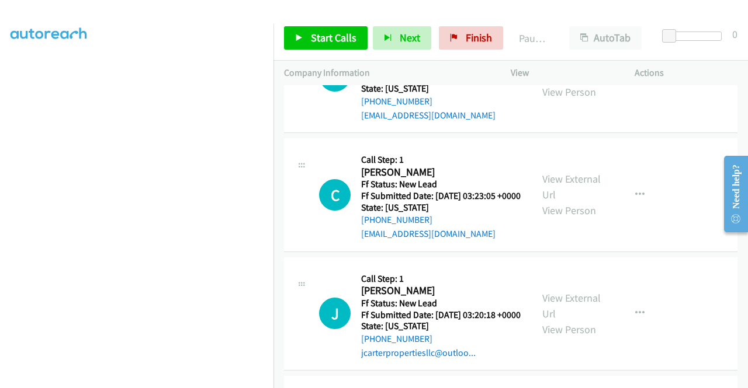
scroll to position [1355, 0]
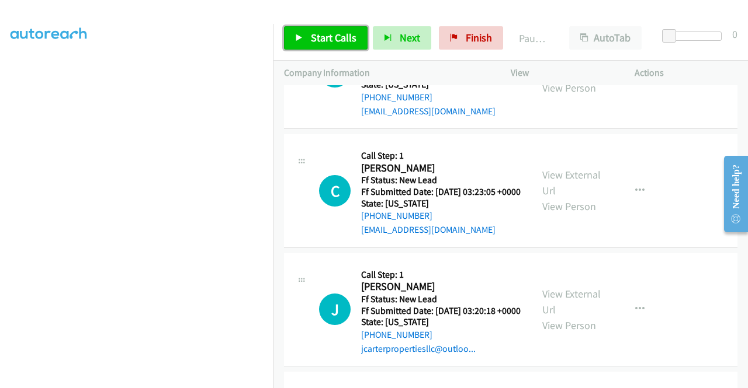
click at [320, 28] on link "Start Calls" at bounding box center [326, 37] width 84 height 23
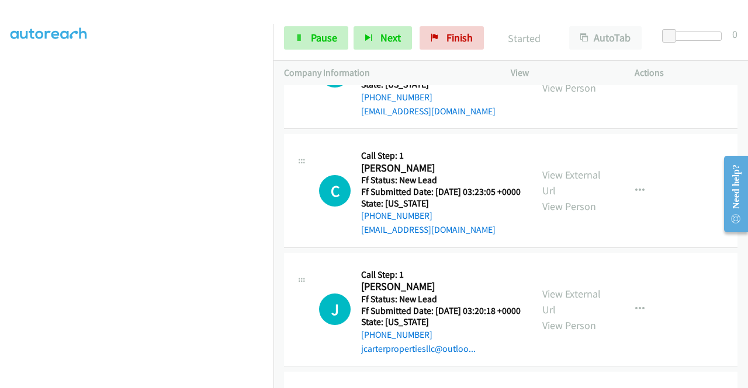
scroll to position [266, 0]
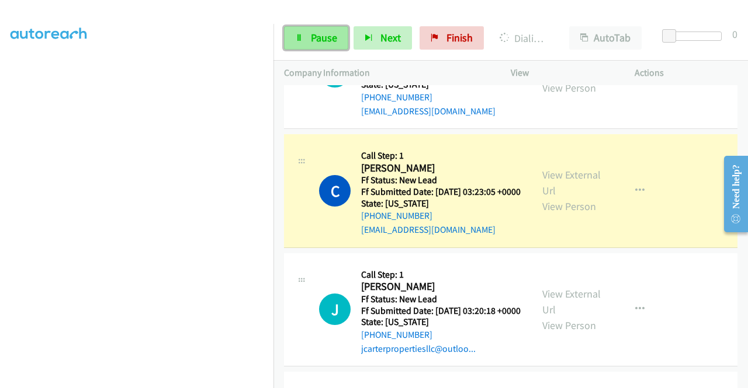
click at [315, 35] on span "Pause" at bounding box center [324, 37] width 26 height 13
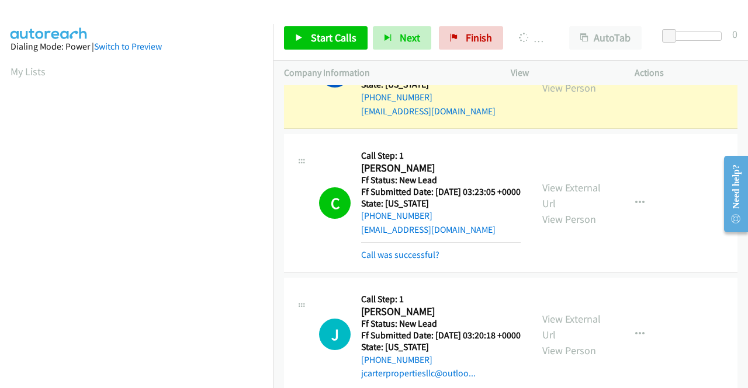
scroll to position [266, 9]
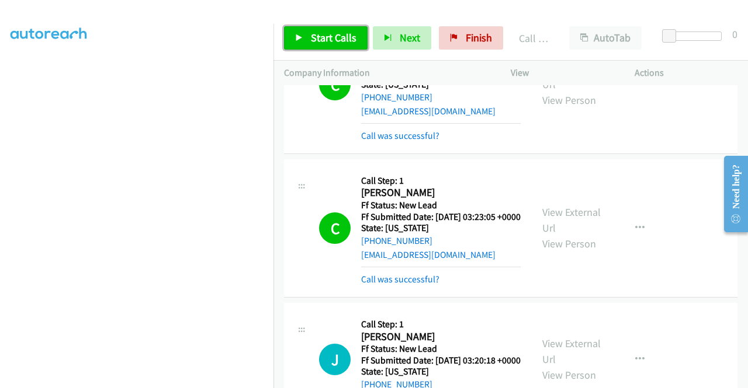
drag, startPoint x: 342, startPoint y: 33, endPoint x: 362, endPoint y: 55, distance: 29.8
click at [342, 33] on span "Start Calls" at bounding box center [334, 37] width 46 height 13
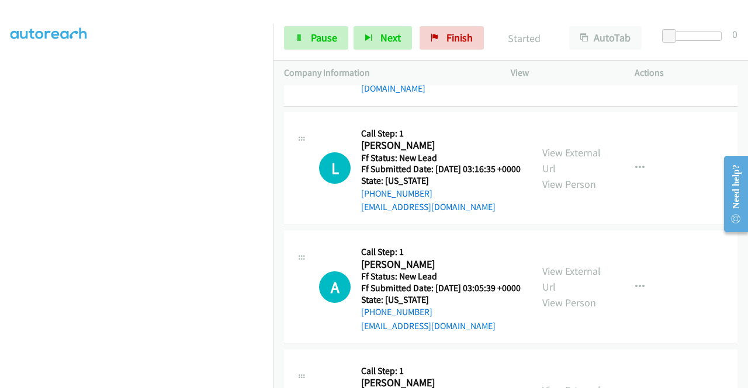
scroll to position [1822, 0]
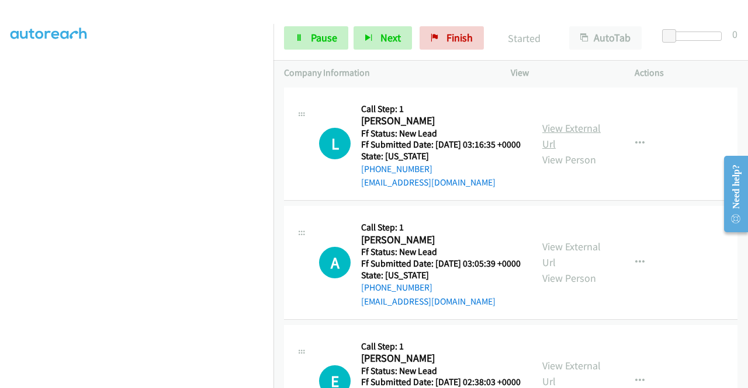
click at [576, 151] on link "View External Url" at bounding box center [571, 135] width 58 height 29
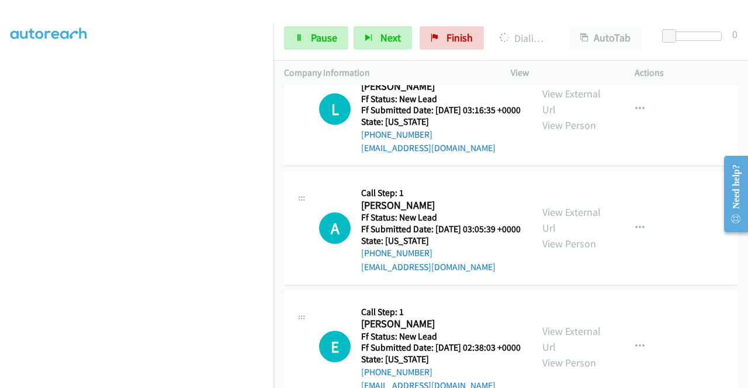
scroll to position [1881, 0]
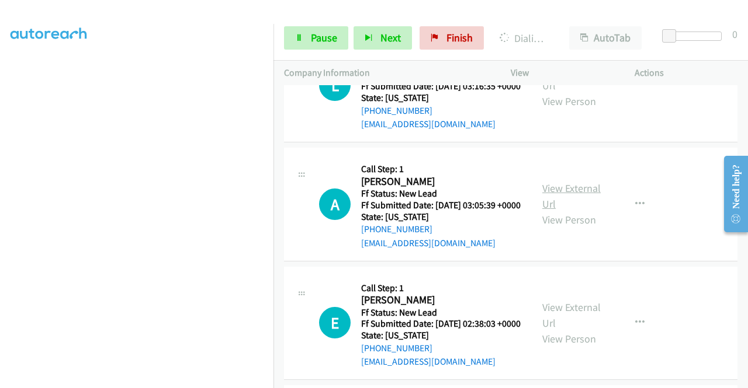
click at [565, 211] on link "View External Url" at bounding box center [571, 196] width 58 height 29
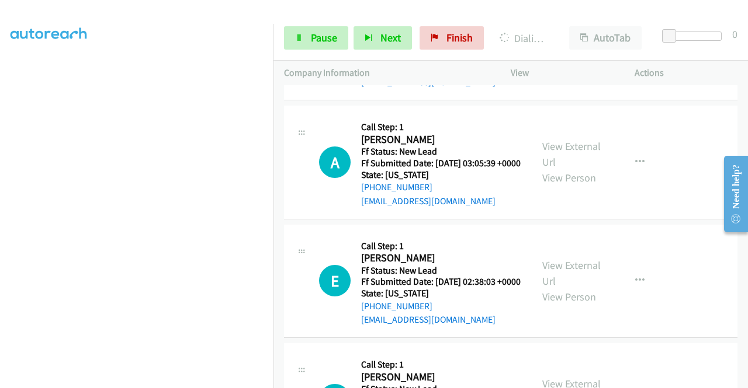
scroll to position [1998, 0]
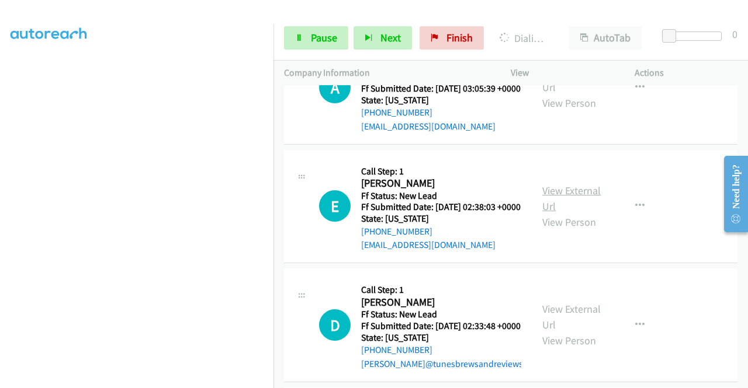
click at [572, 213] on link "View External Url" at bounding box center [571, 198] width 58 height 29
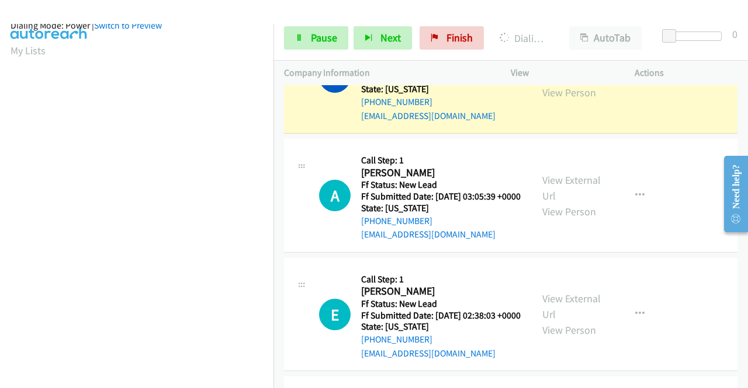
scroll to position [0, 9]
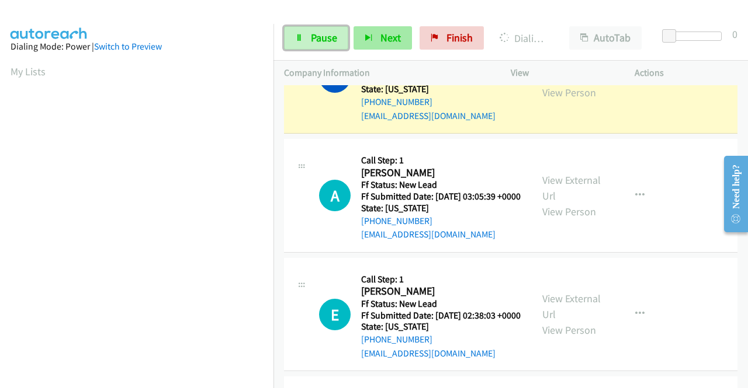
drag, startPoint x: 324, startPoint y: 36, endPoint x: 352, endPoint y: 36, distance: 27.5
click at [324, 36] on span "Pause" at bounding box center [324, 37] width 26 height 13
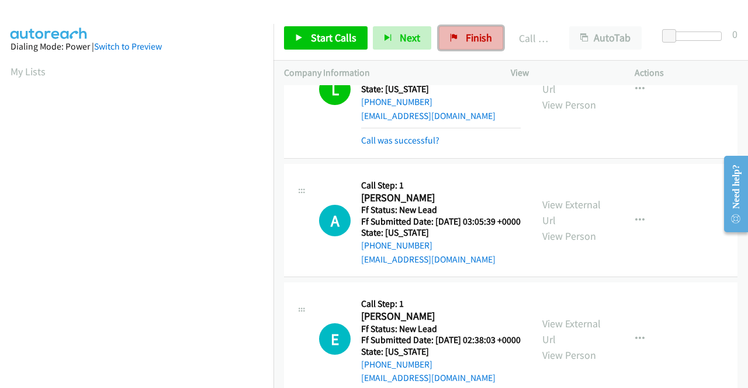
click at [451, 45] on link "Finish" at bounding box center [471, 37] width 64 height 23
click at [426, 146] on link "Call was successful?" at bounding box center [400, 140] width 78 height 11
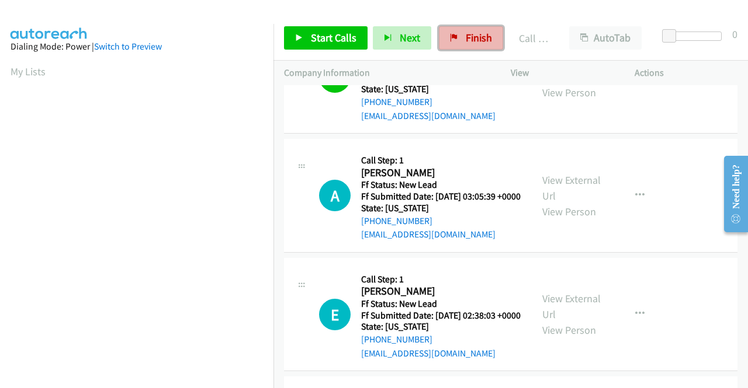
click at [450, 38] on icon at bounding box center [454, 38] width 8 height 8
